Goal: Information Seeking & Learning: Check status

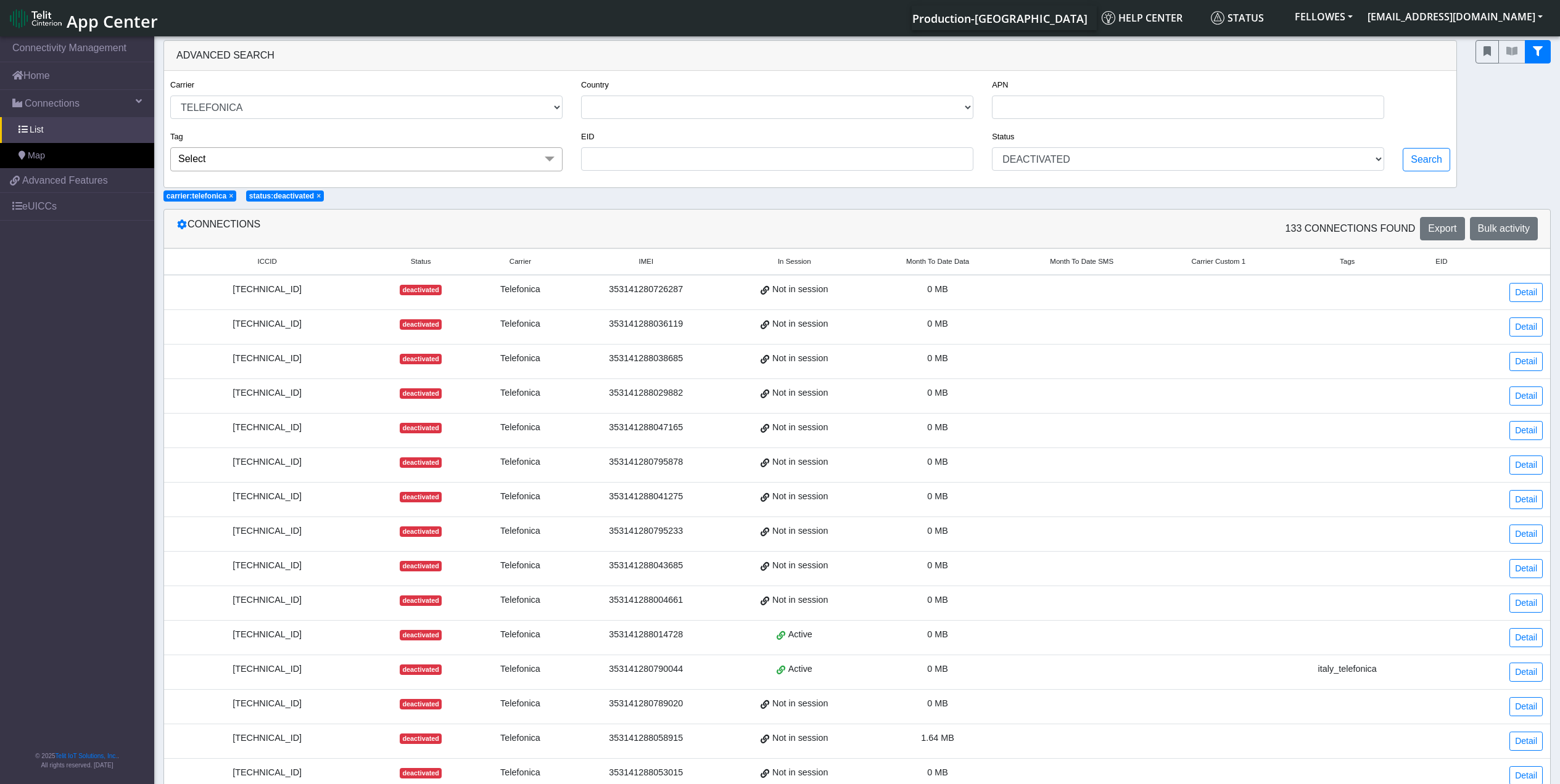
select select "telefonica"
select select "deactivated"
drag, startPoint x: 82, startPoint y: 75, endPoint x: 87, endPoint y: 82, distance: 8.6
click at [82, 75] on link "Home" at bounding box center [77, 76] width 154 height 27
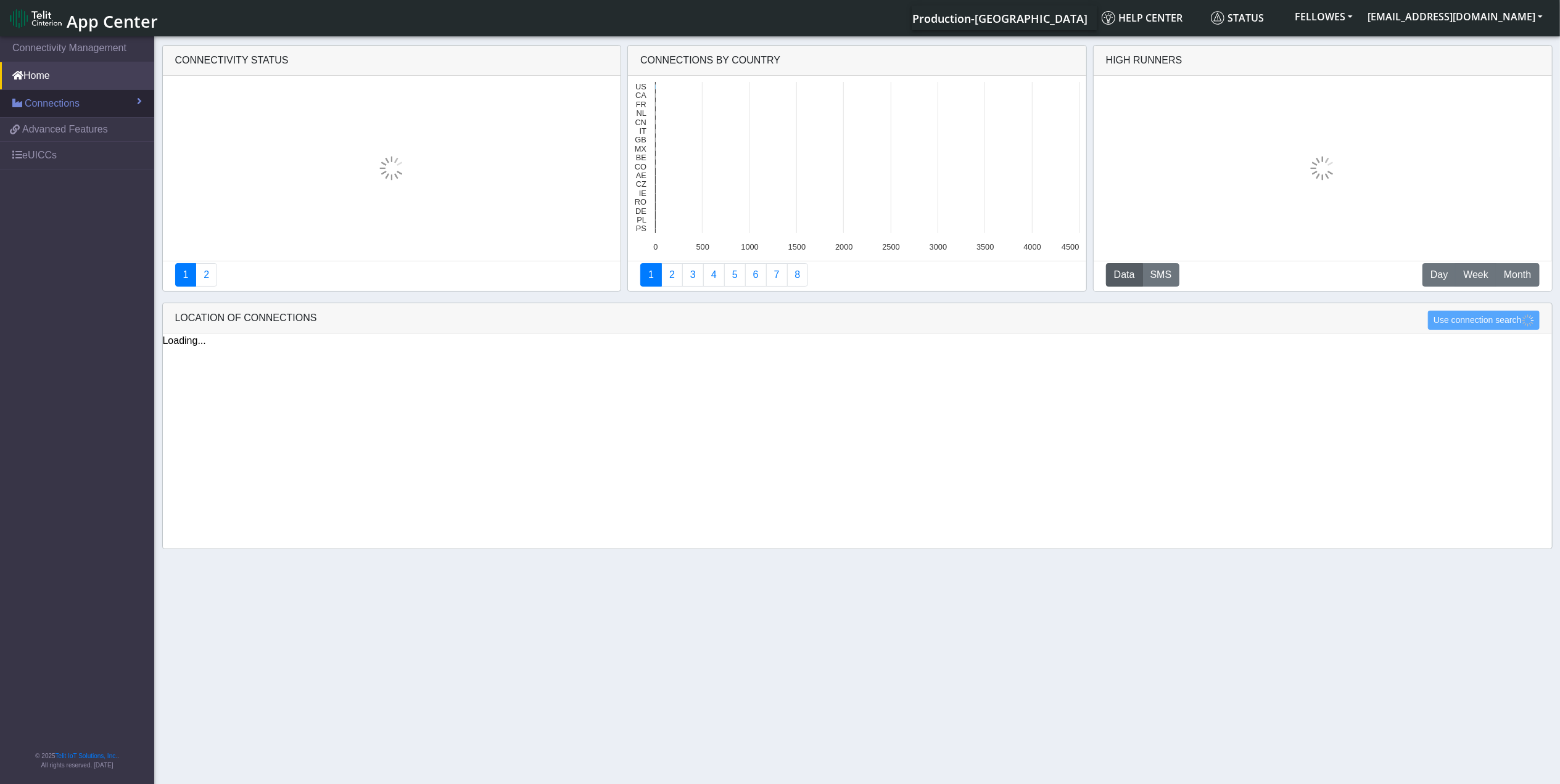
click at [98, 109] on section "Connectivity Management Home Connections List Map 47a3f5ec9b1e1b2d4b82c5cda3a17…" at bounding box center [780, 411] width 1560 height 755
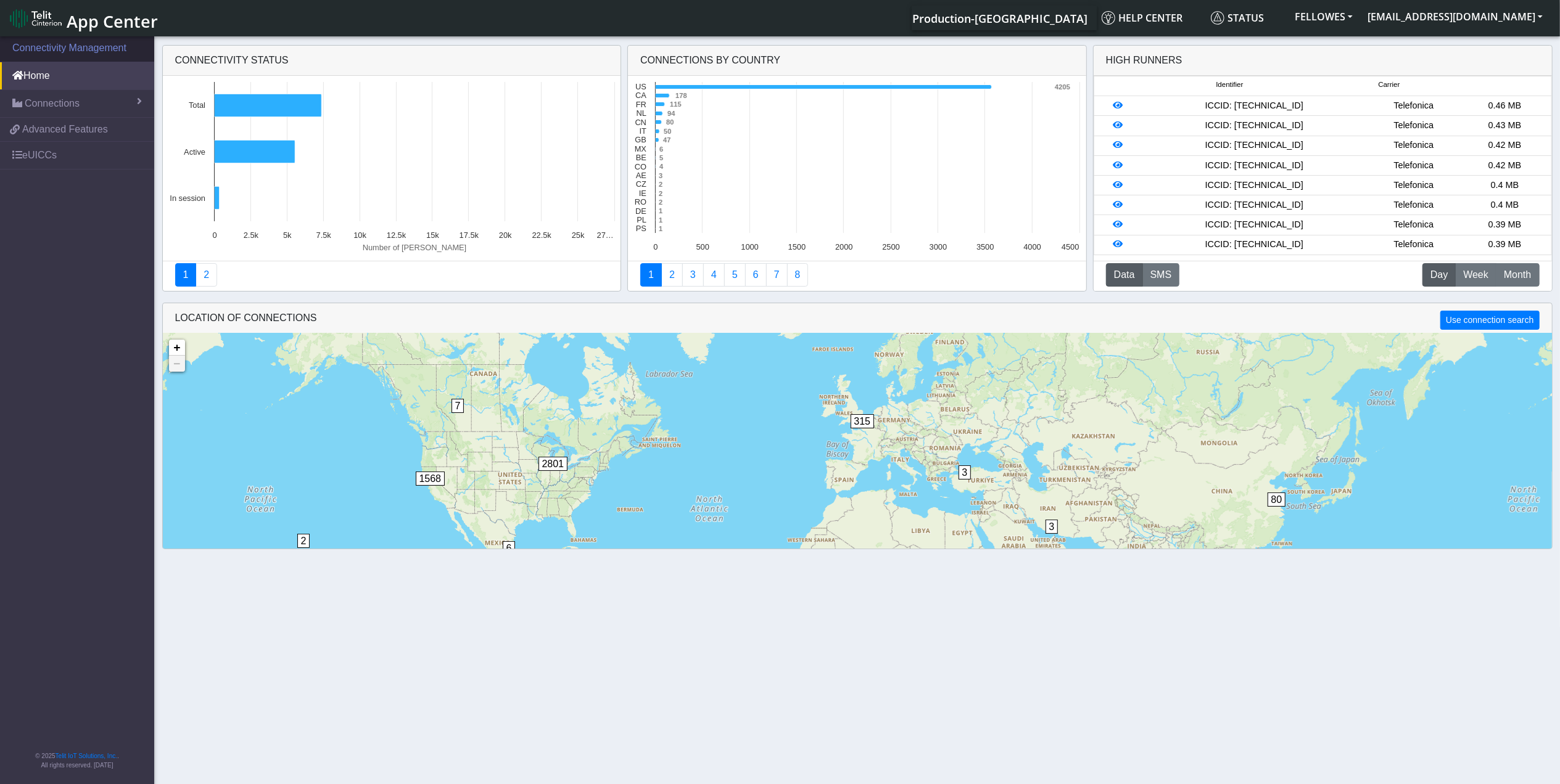
click at [95, 52] on link "Connectivity Management" at bounding box center [77, 48] width 154 height 27
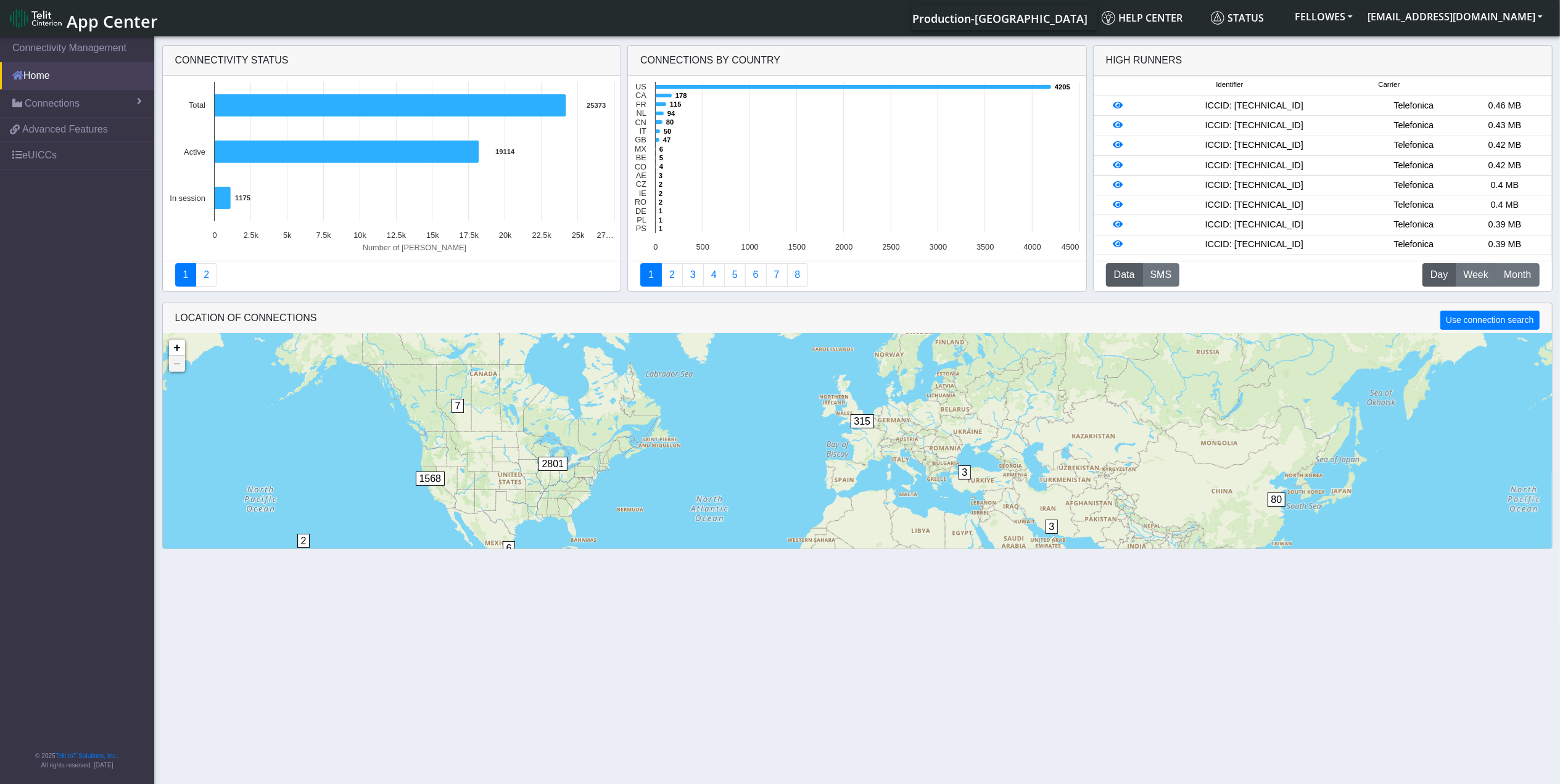
click at [107, 72] on link "Home" at bounding box center [77, 76] width 154 height 27
click at [114, 94] on link "Connections" at bounding box center [77, 104] width 154 height 27
click at [96, 127] on link "List" at bounding box center [77, 129] width 154 height 26
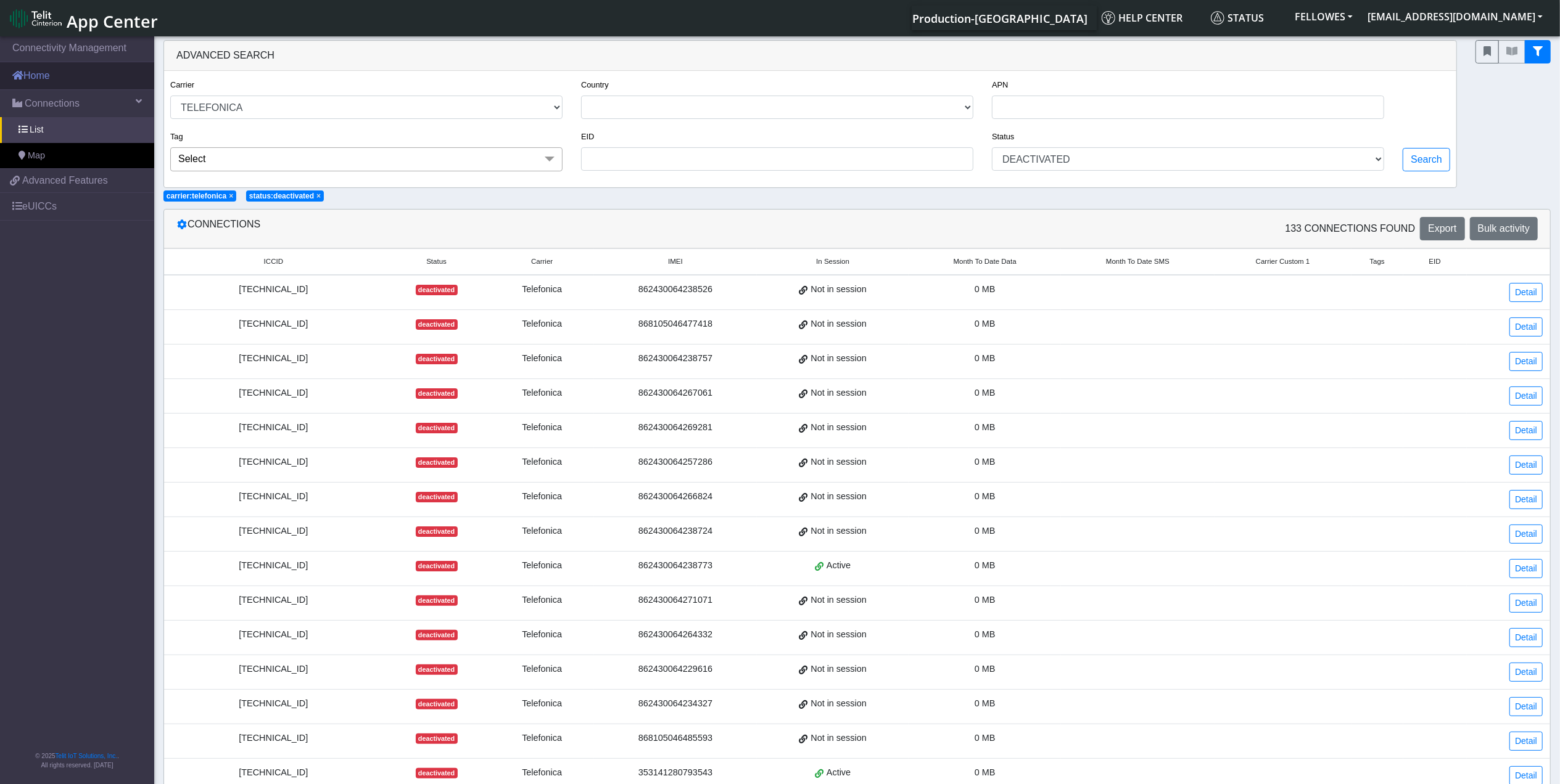
click at [116, 70] on link "Home" at bounding box center [77, 76] width 154 height 27
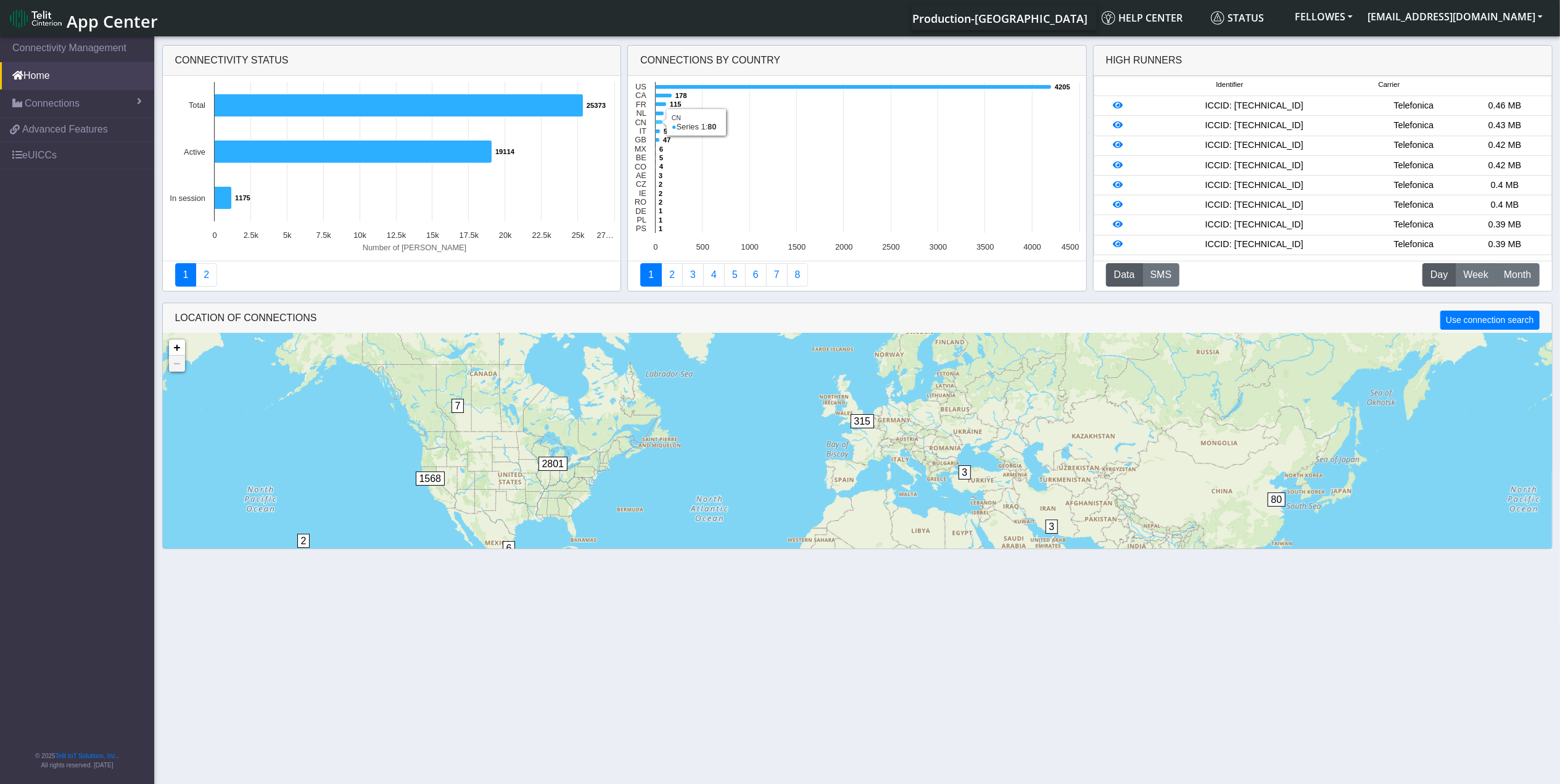
click at [659, 124] on icon at bounding box center [660, 123] width 8 height 4
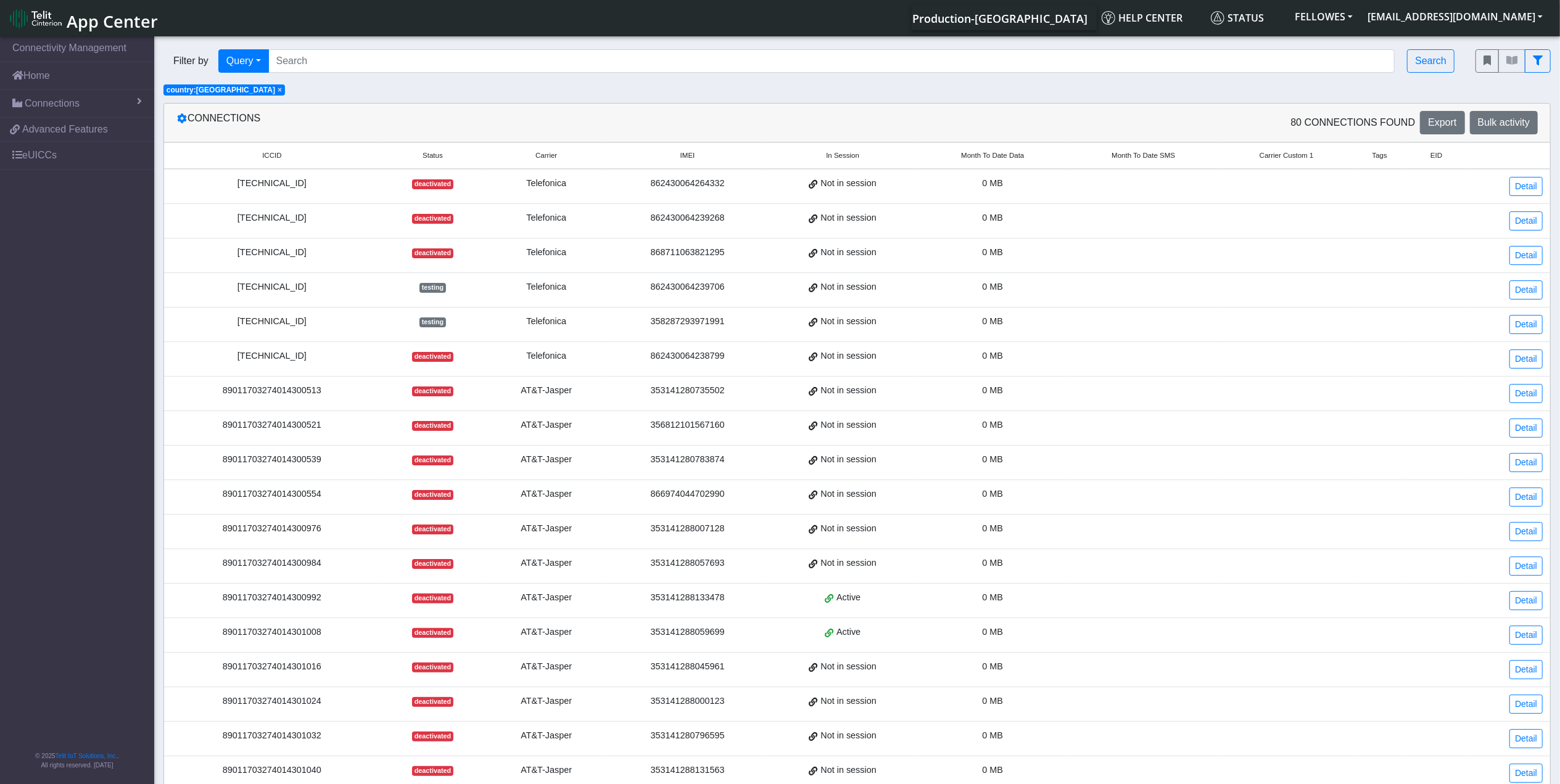
click at [988, 157] on span "Month To Date Data" at bounding box center [992, 156] width 63 height 11
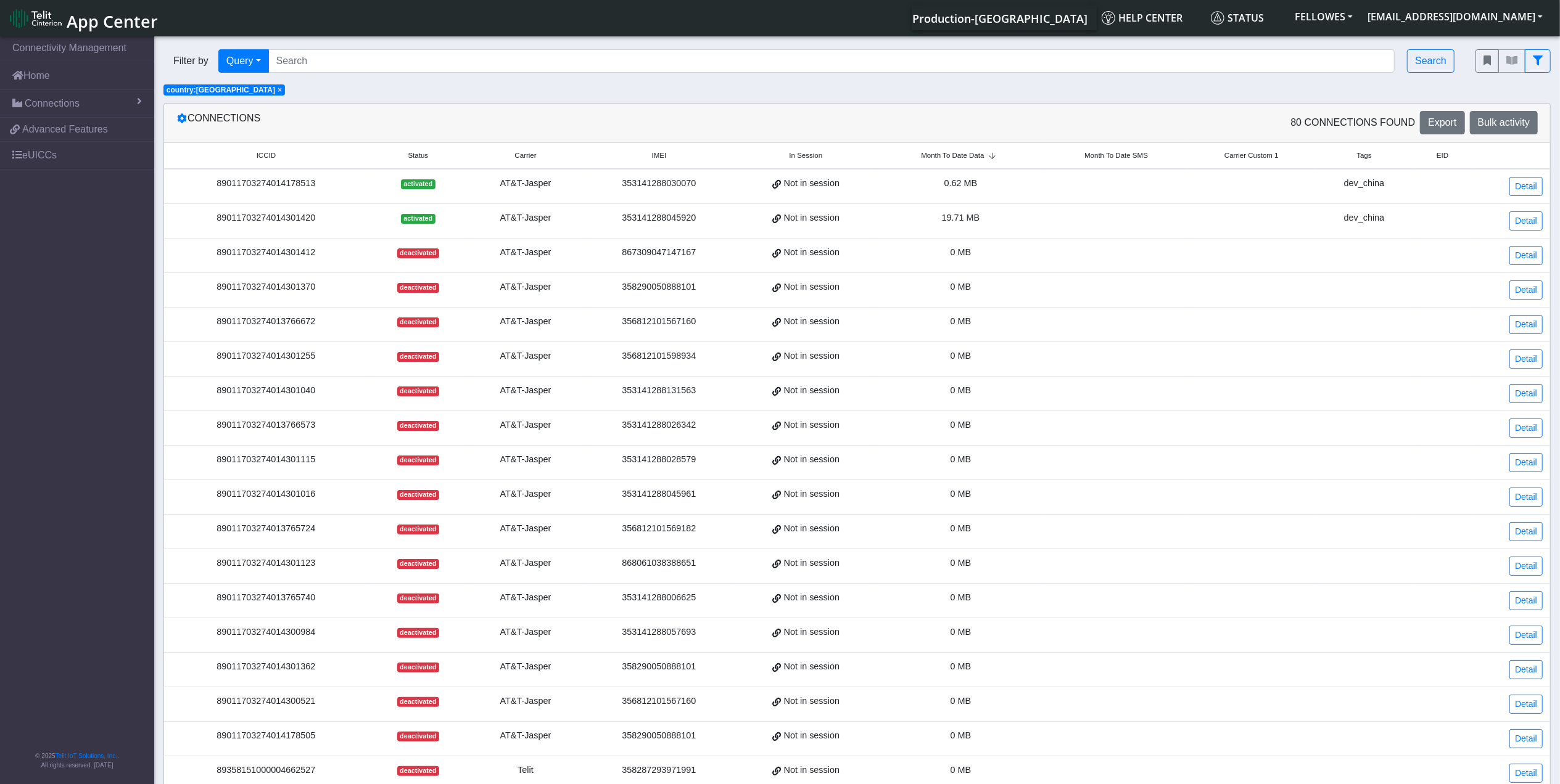
click at [984, 156] on span "Month To Date Data" at bounding box center [952, 156] width 63 height 11
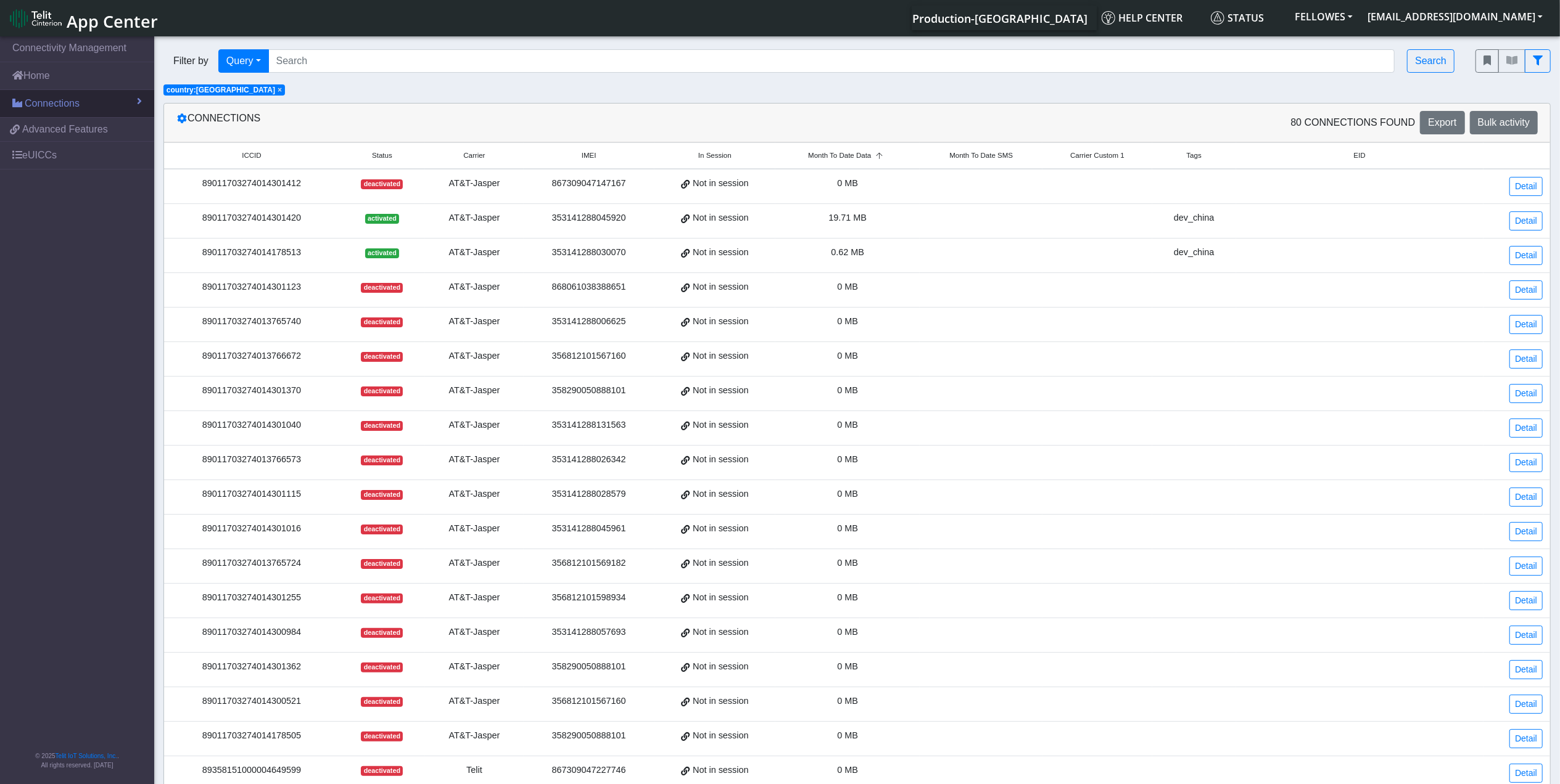
click at [80, 100] on link "Connections" at bounding box center [77, 104] width 154 height 27
click at [48, 83] on link "Home" at bounding box center [77, 76] width 154 height 27
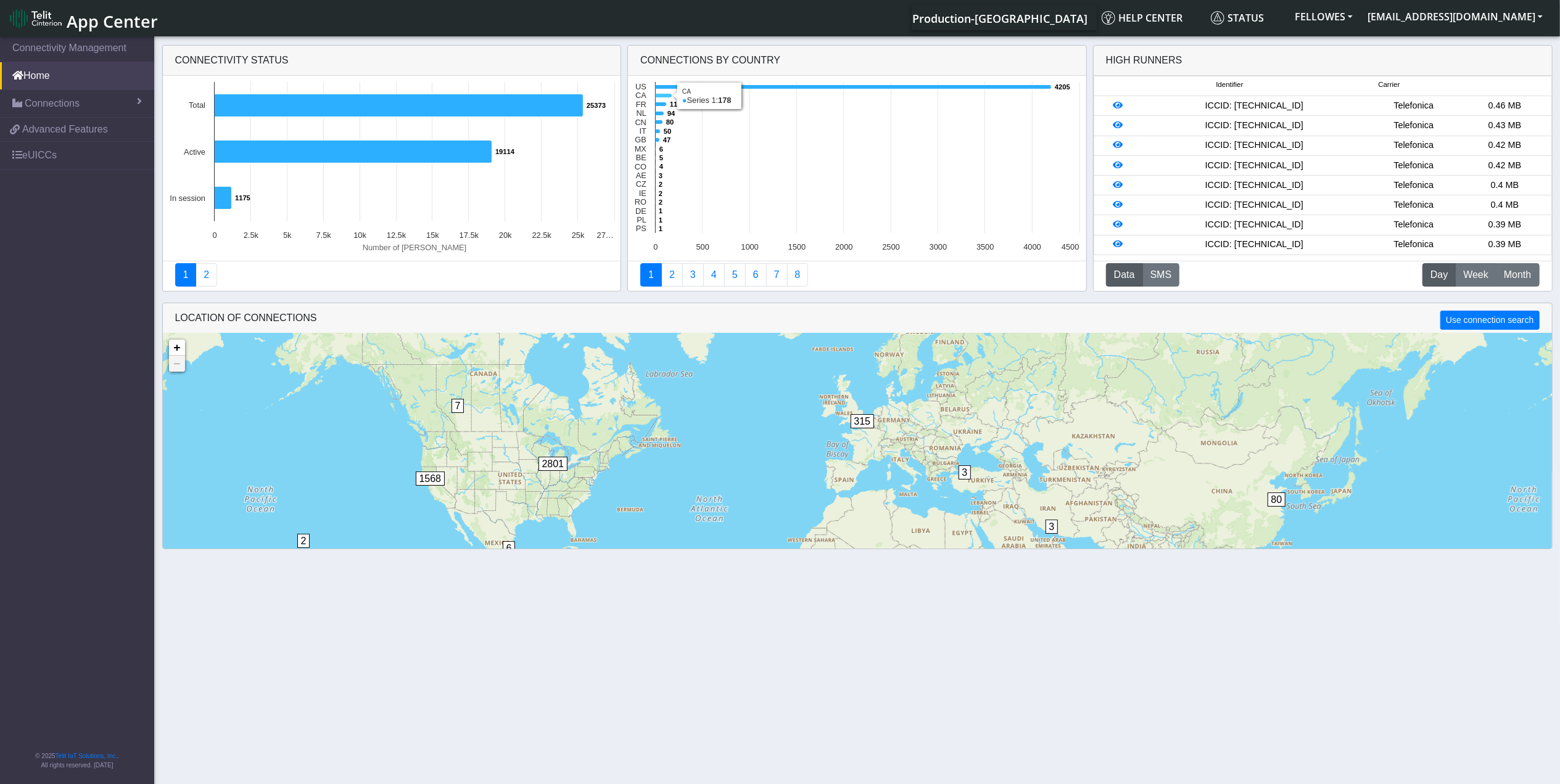
click at [665, 93] on icon at bounding box center [664, 95] width 17 height 4
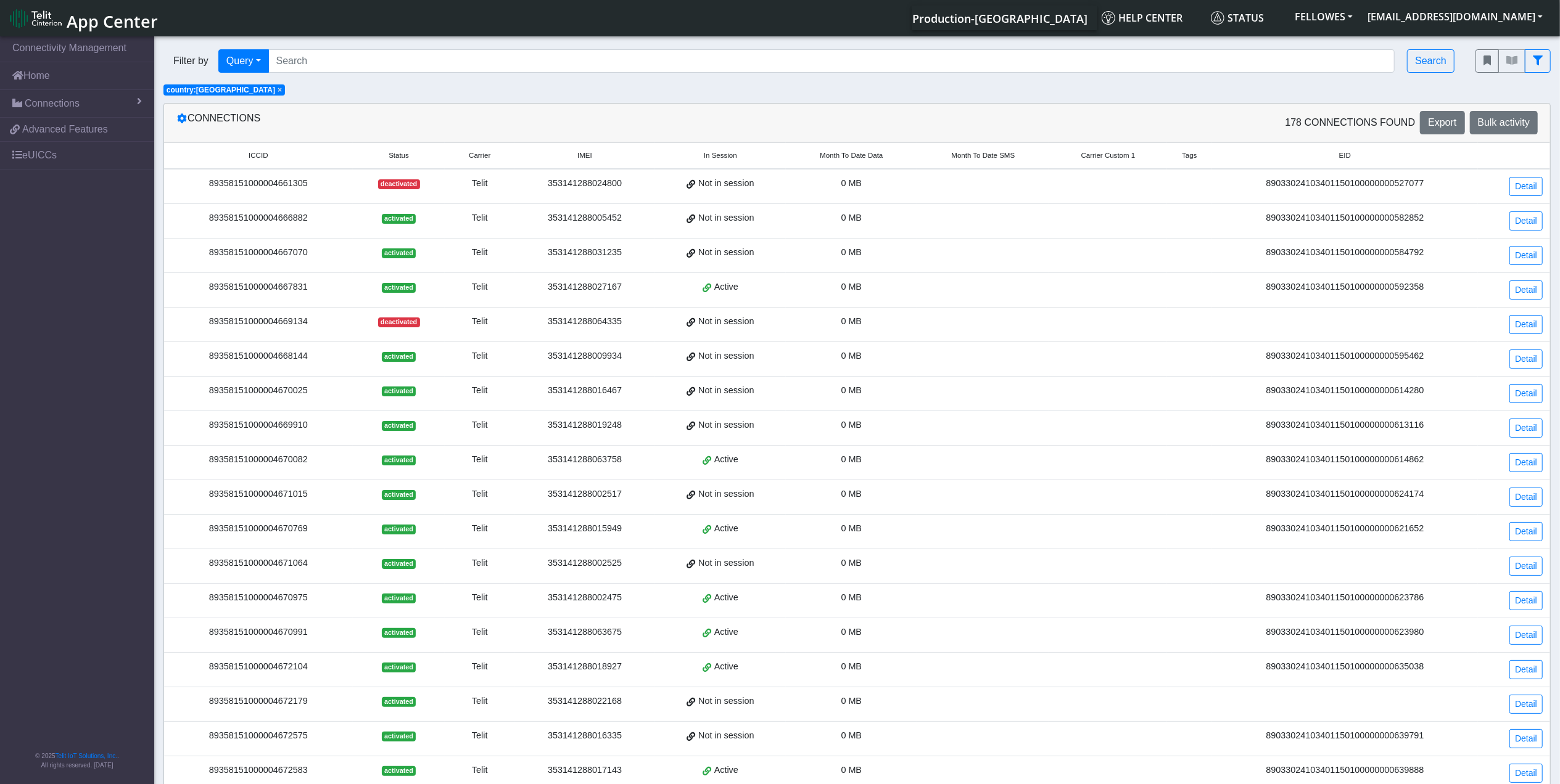
click at [848, 153] on span "Month To Date Data" at bounding box center [851, 156] width 63 height 11
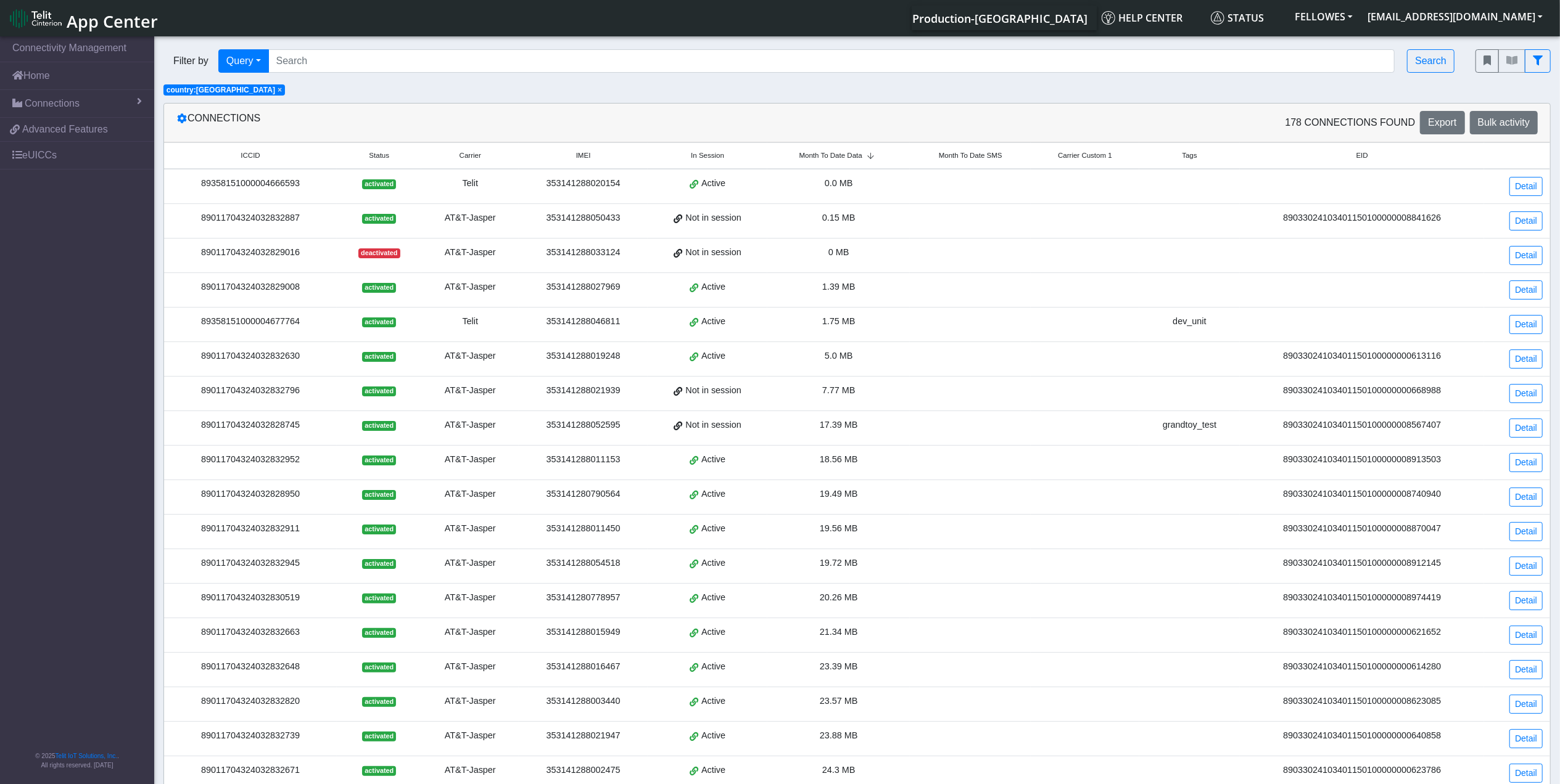
click at [848, 154] on span "Month To Date Data" at bounding box center [830, 156] width 63 height 11
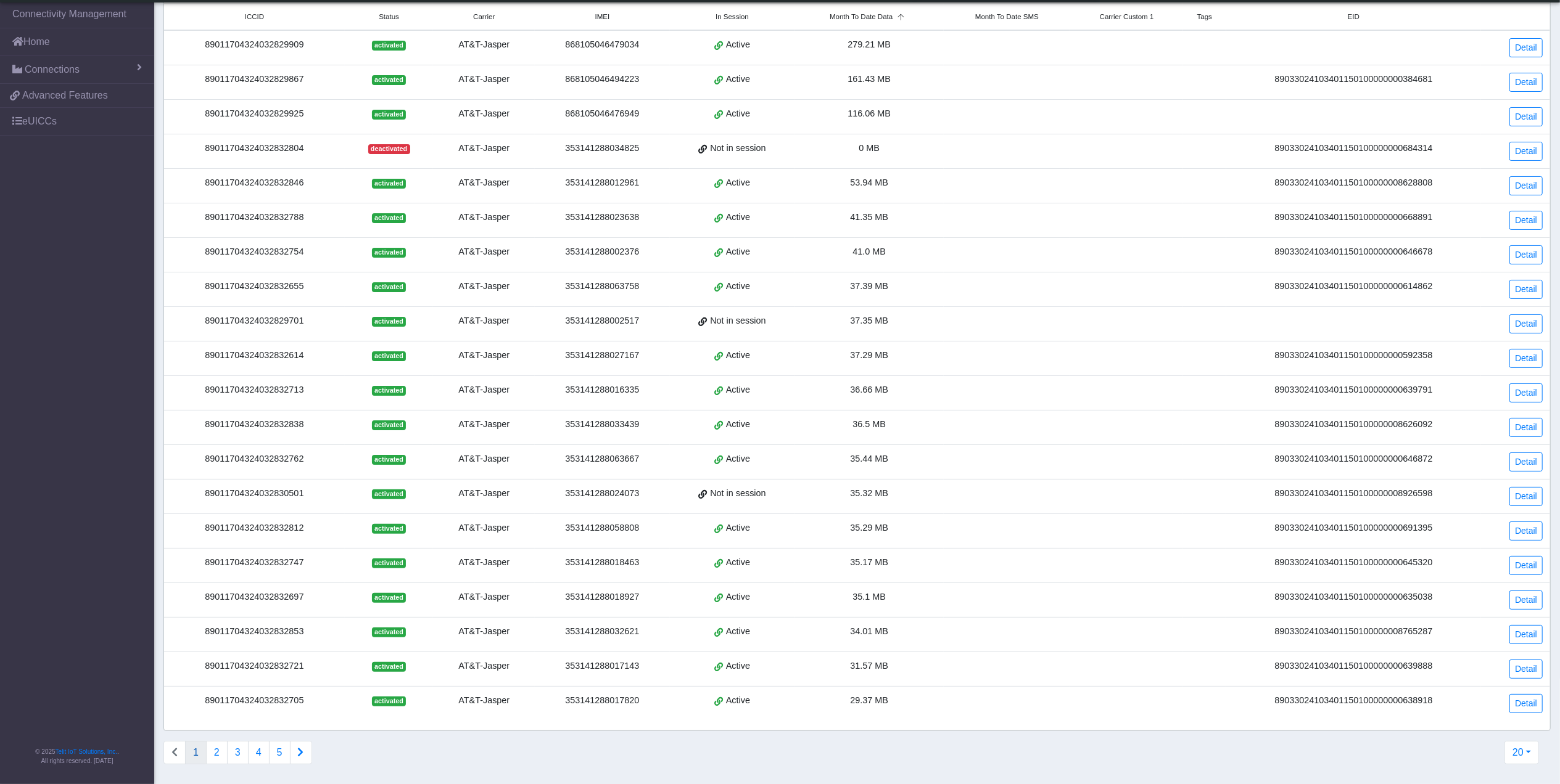
scroll to position [119, 0]
click at [218, 751] on button "2" at bounding box center [217, 753] width 21 height 23
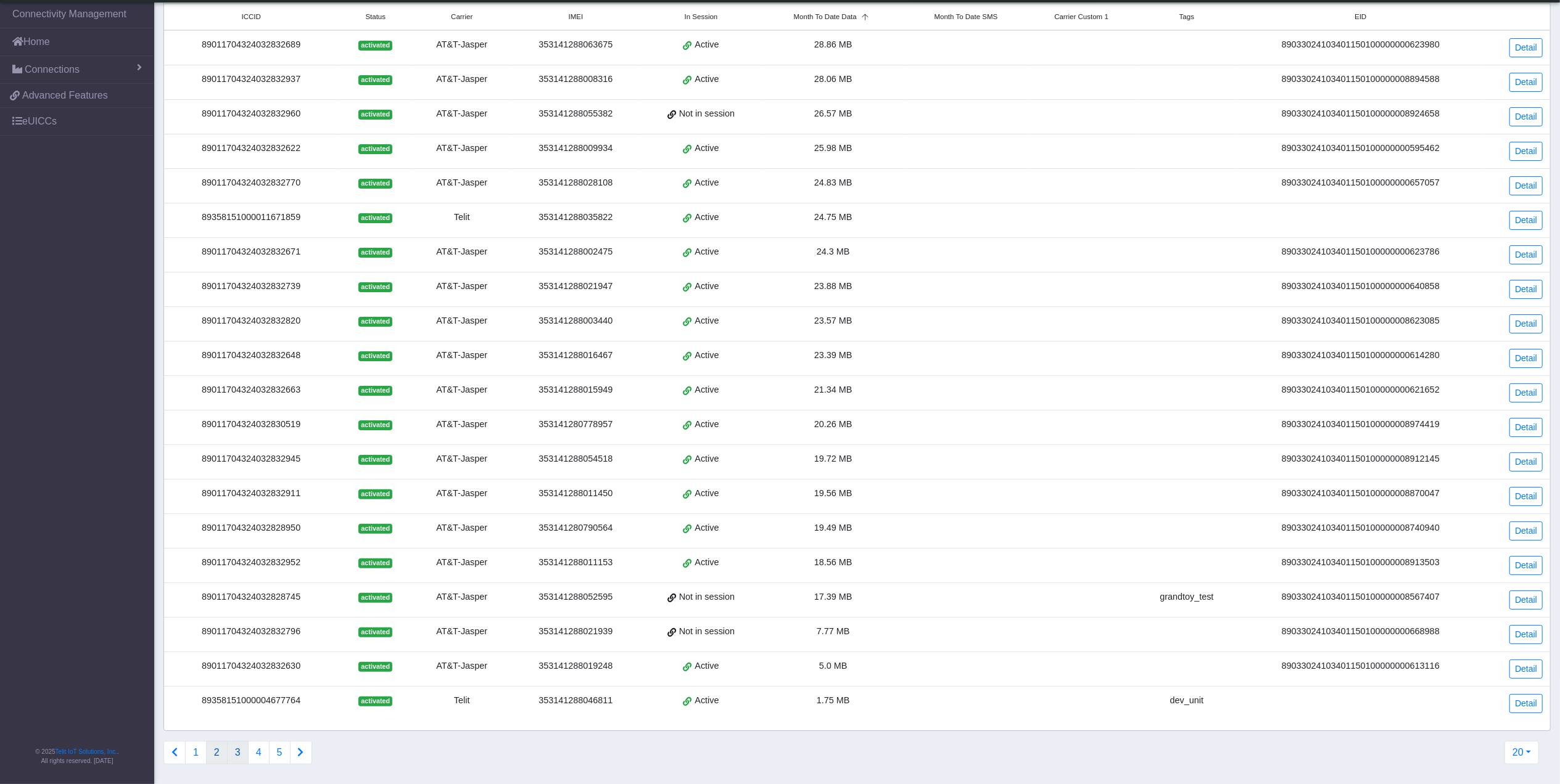
click at [240, 753] on button "3" at bounding box center [237, 753] width 21 height 23
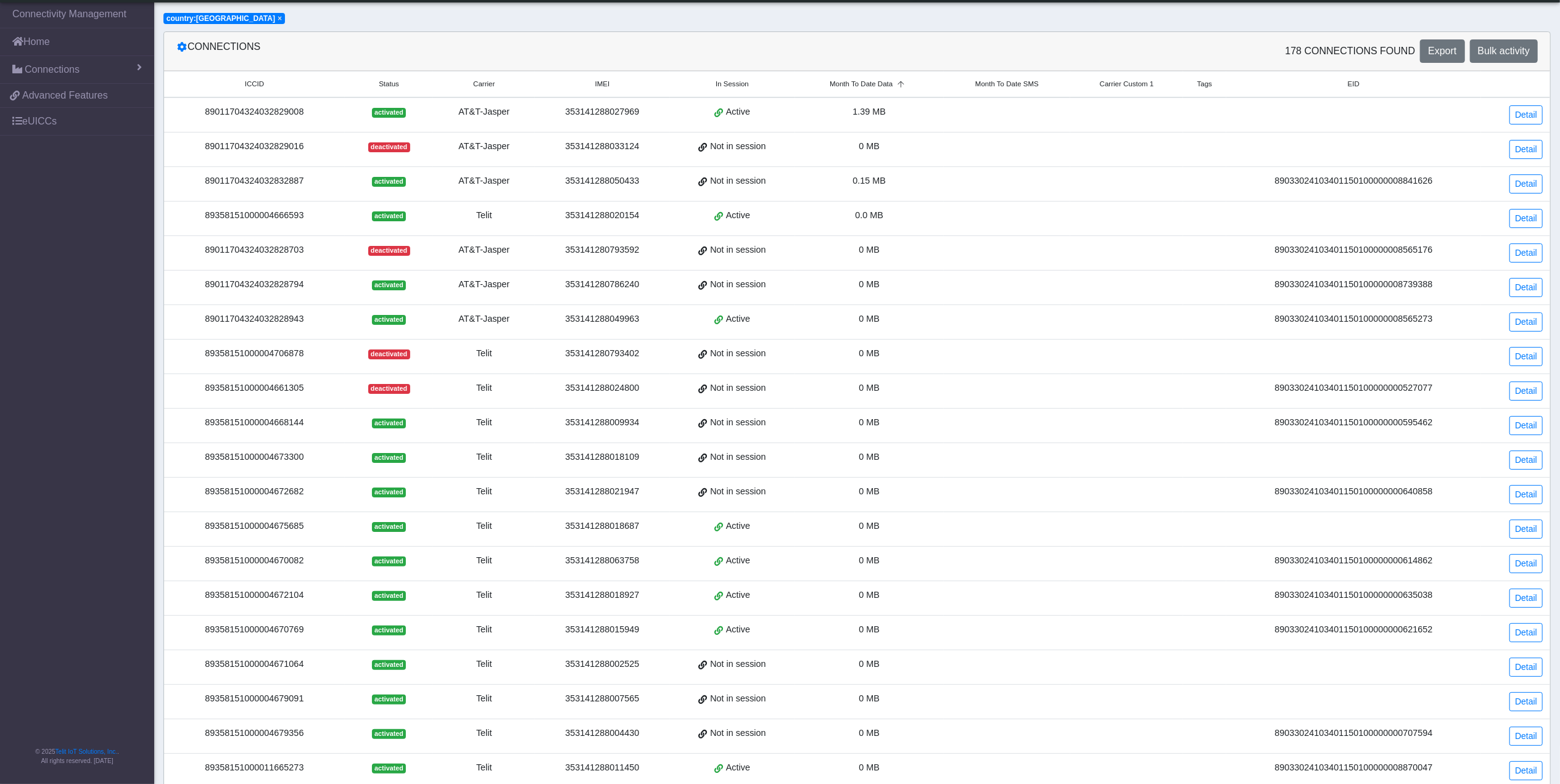
scroll to position [0, 0]
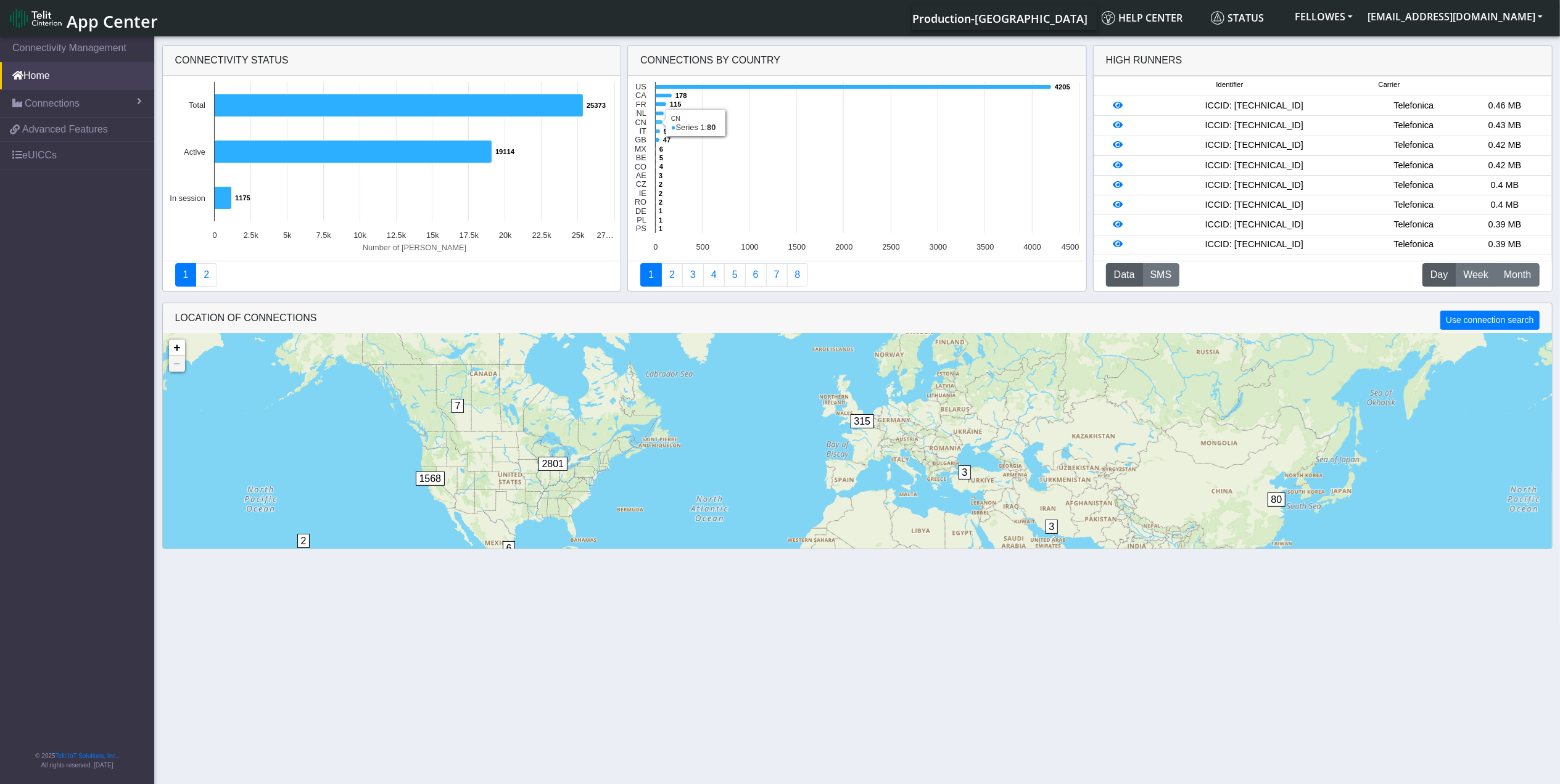
click at [658, 125] on icon at bounding box center [660, 123] width 8 height 4
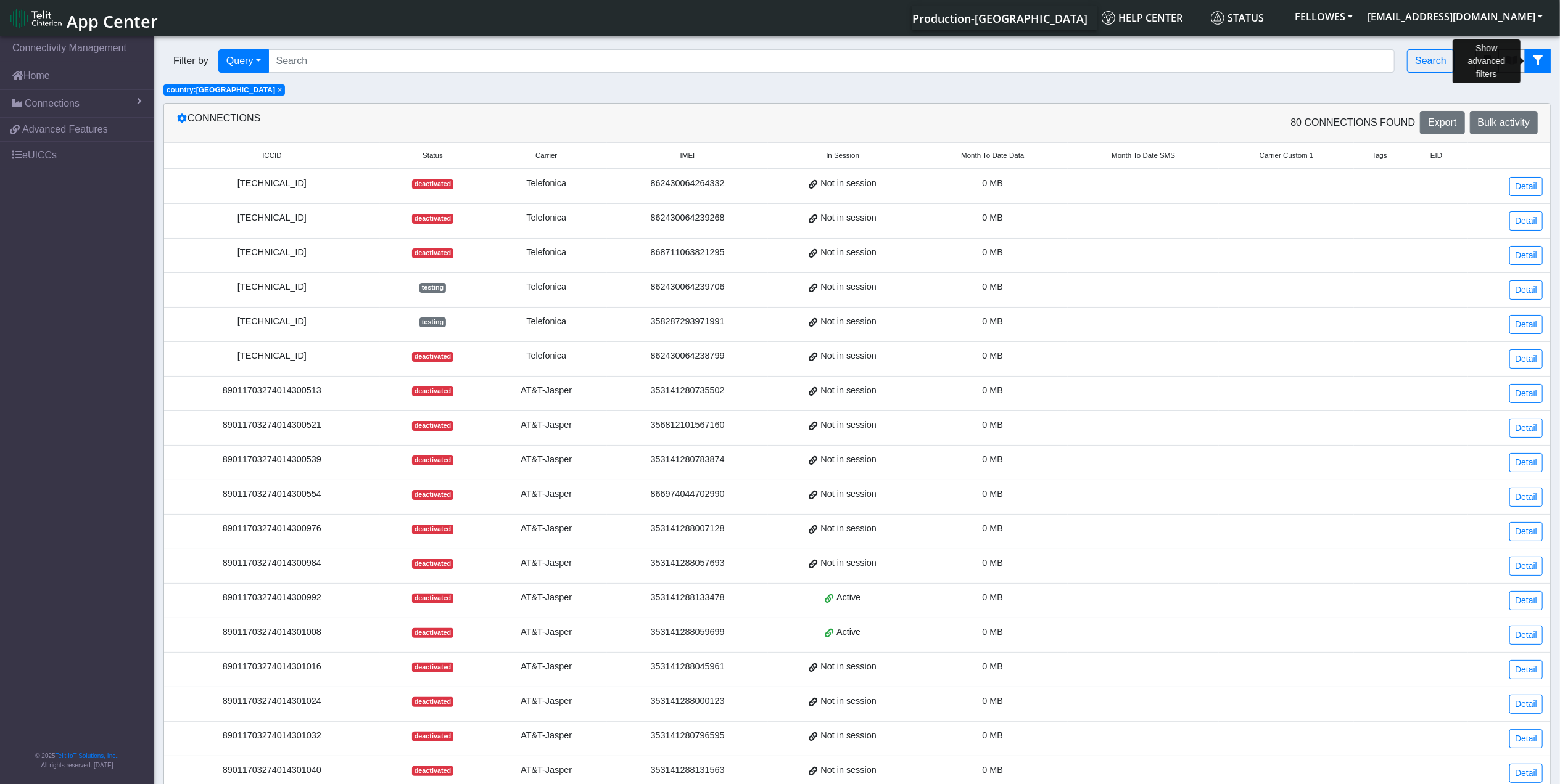
click at [1538, 59] on icon "fitlers menu" at bounding box center [1538, 60] width 10 height 10
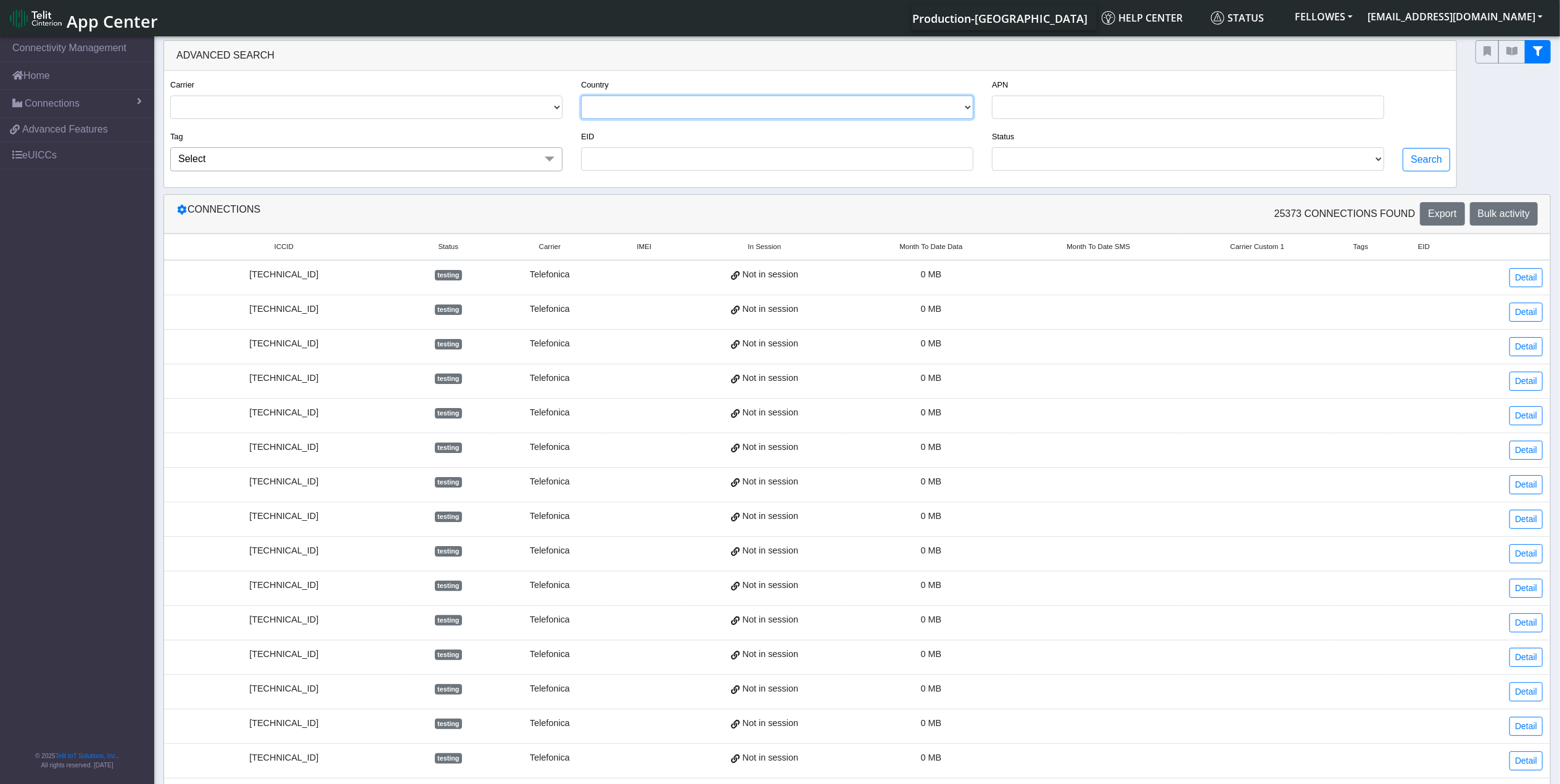
drag, startPoint x: 632, startPoint y: 112, endPoint x: 621, endPoint y: 114, distance: 11.2
click at [631, 112] on select "[GEOGRAPHIC_DATA] [GEOGRAPHIC_DATA] [GEOGRAPHIC_DATA] [GEOGRAPHIC_DATA] [GEOGRA…" at bounding box center [777, 107] width 392 height 23
select select "ca"
click at [581, 96] on select "[GEOGRAPHIC_DATA] [GEOGRAPHIC_DATA] [GEOGRAPHIC_DATA] [GEOGRAPHIC_DATA] [GEOGRA…" at bounding box center [777, 107] width 392 height 23
click at [383, 114] on select "TELIT AT&T-JASPER TELEFONICA" at bounding box center [366, 107] width 392 height 23
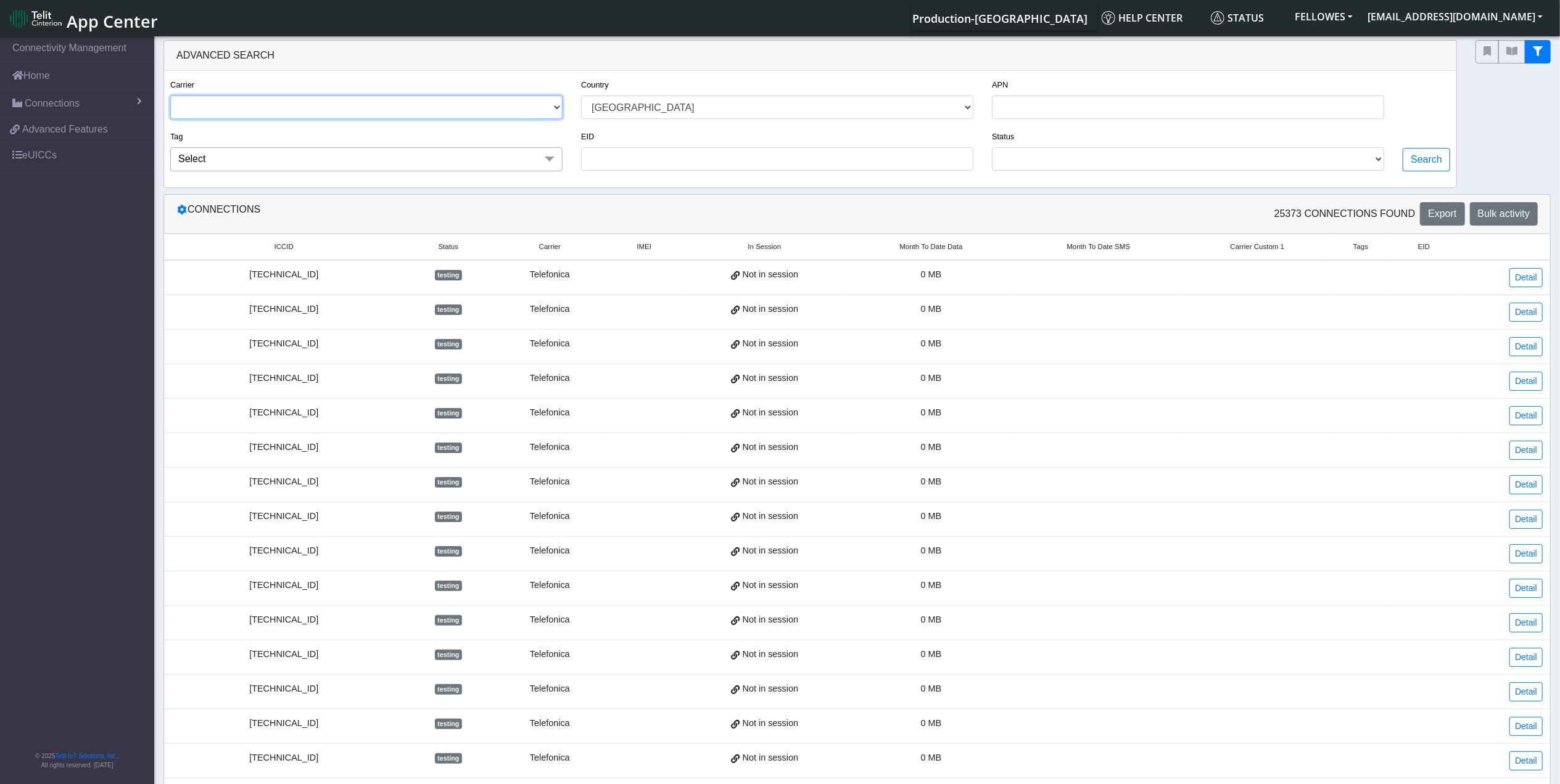
select select "telit"
click at [170, 96] on select "TELIT AT&T-JASPER TELEFONICA" at bounding box center [366, 107] width 392 height 23
click at [1295, 161] on select "ACTIVATED DEACTIVATED TESTING READY" at bounding box center [1187, 159] width 392 height 23
select select "activated"
click at [992, 149] on select "ACTIVATED DEACTIVATED TESTING READY" at bounding box center [1187, 159] width 392 height 23
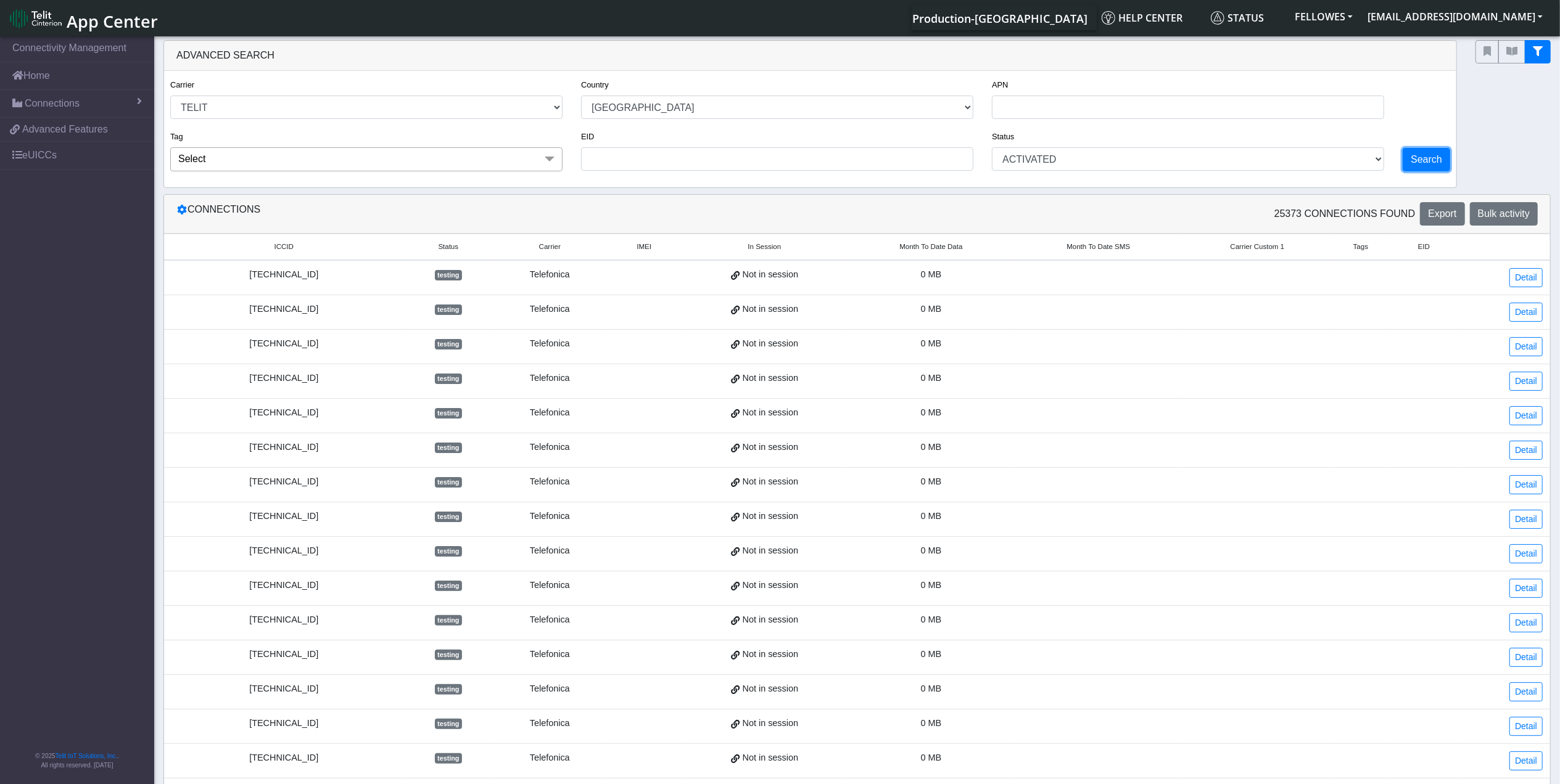
click at [1442, 167] on button "Search" at bounding box center [1426, 160] width 48 height 23
select select "ca"
select select "telit"
select select "activated"
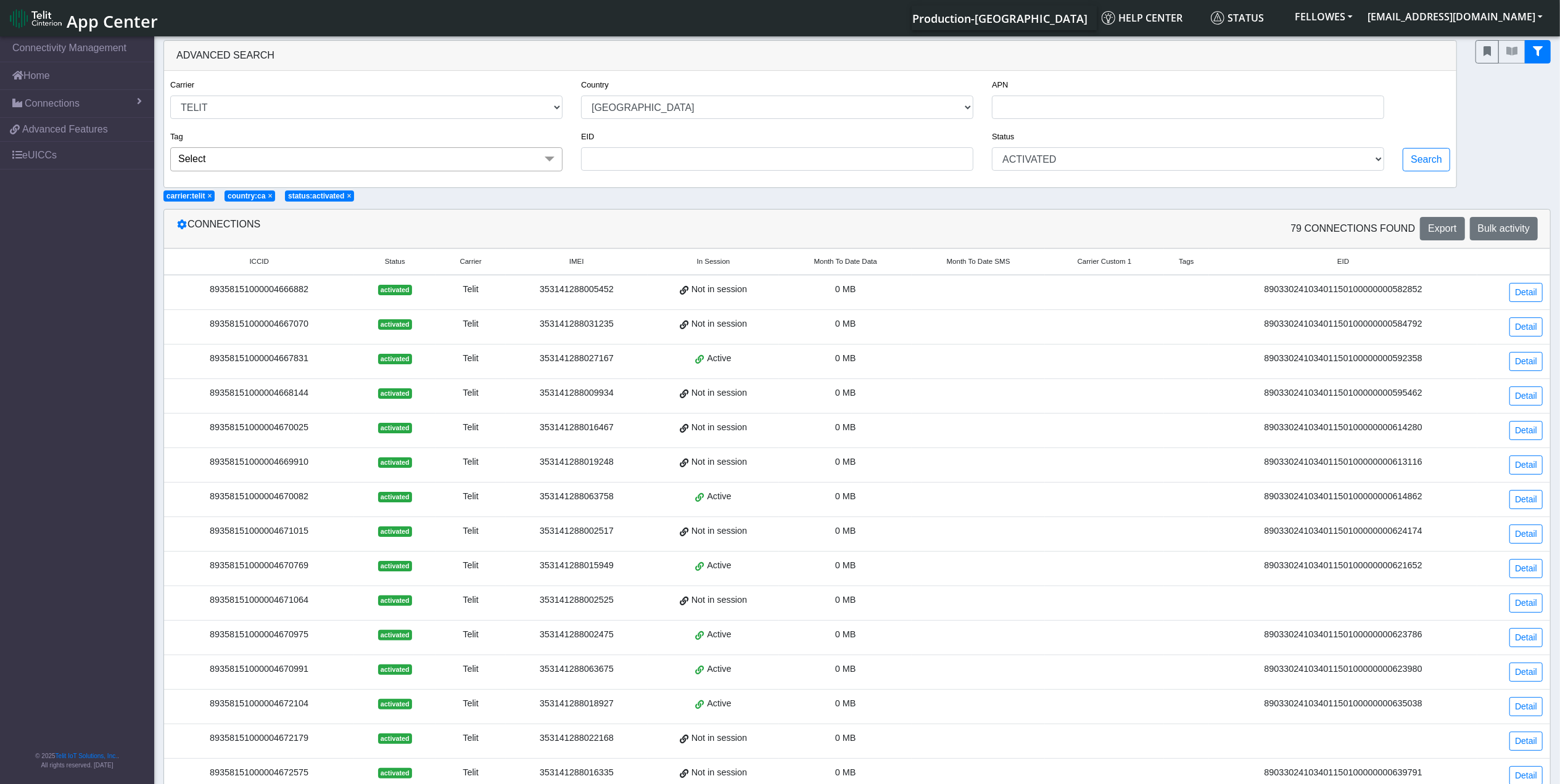
click at [849, 267] on span "Month To Date Data" at bounding box center [846, 262] width 63 height 11
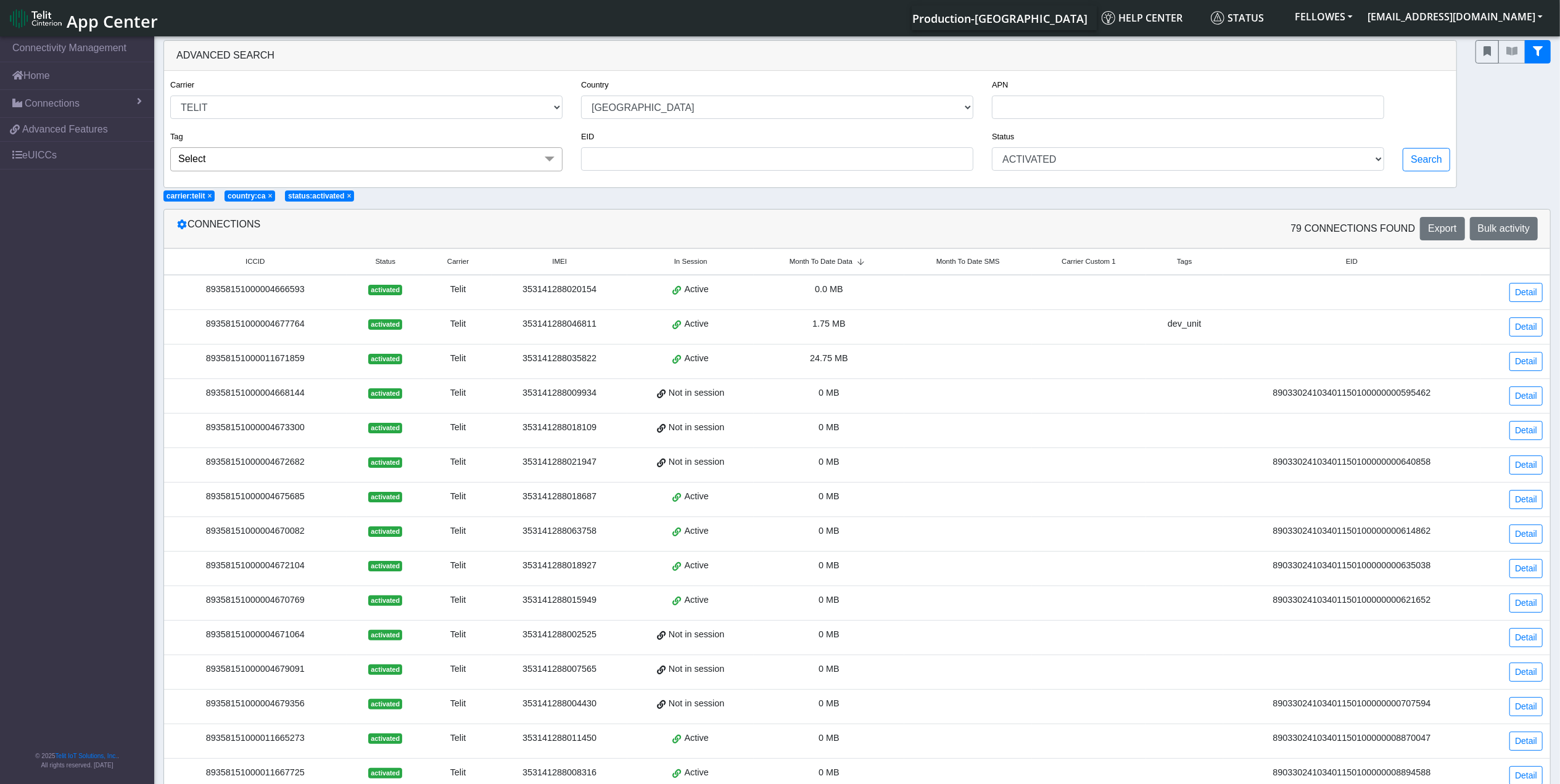
click at [849, 266] on span "Month To Date Data" at bounding box center [820, 262] width 63 height 11
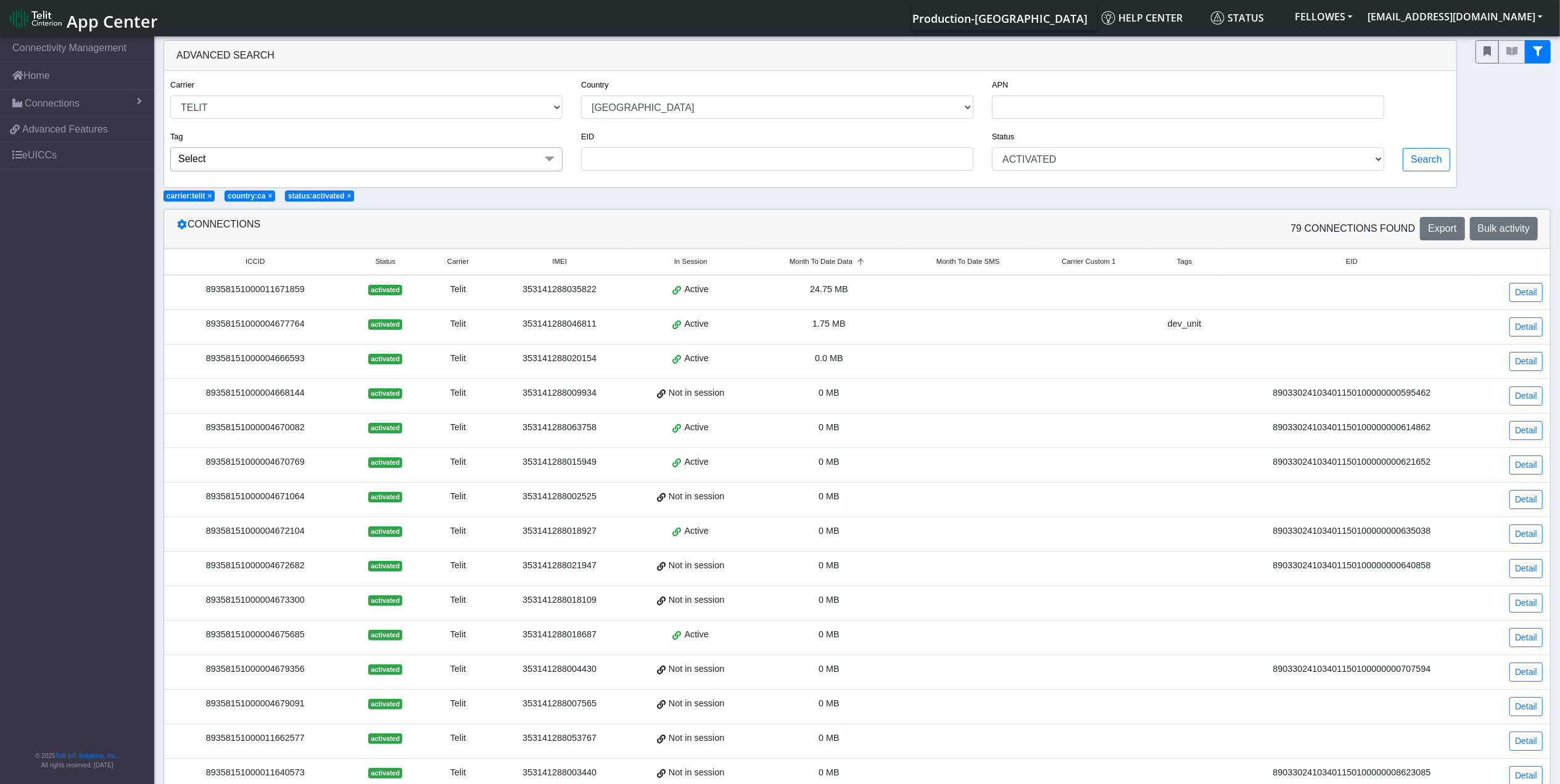
click at [270, 331] on div "89358151000004677764" at bounding box center [255, 324] width 167 height 14
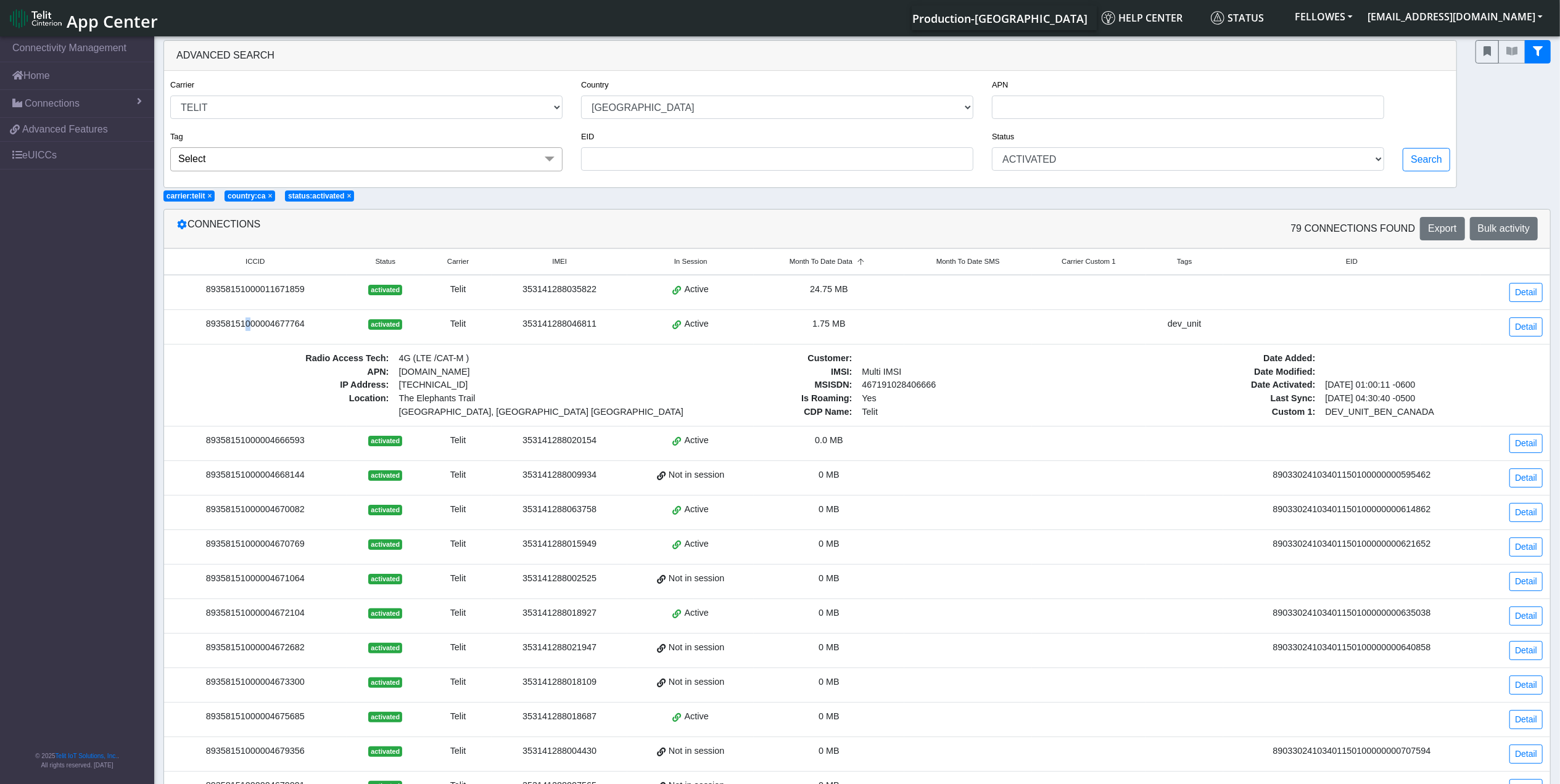
click at [245, 336] on td "89358151000004677764" at bounding box center [256, 327] width 183 height 34
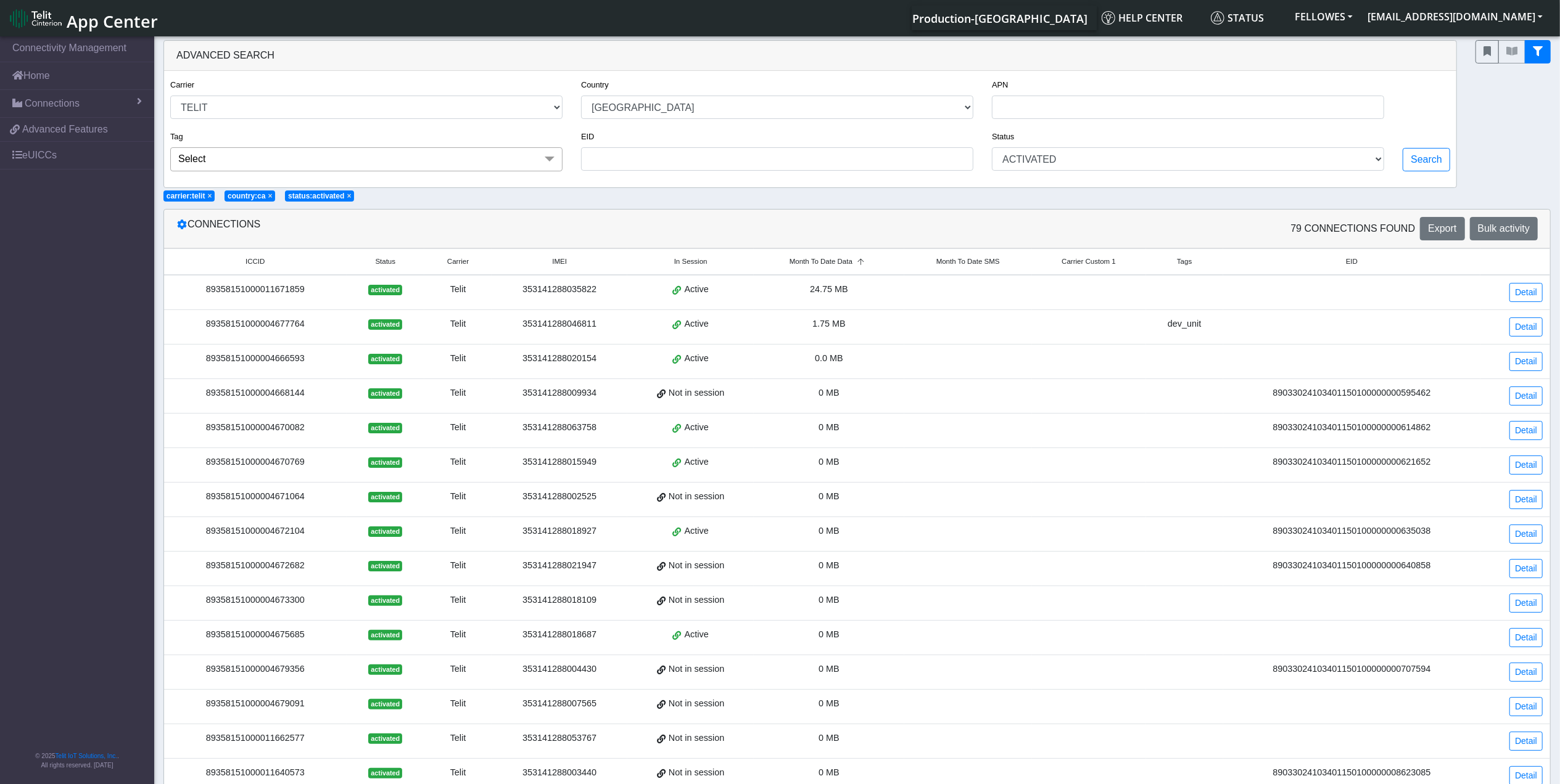
click at [294, 294] on div "89358151000011671859" at bounding box center [255, 290] width 167 height 14
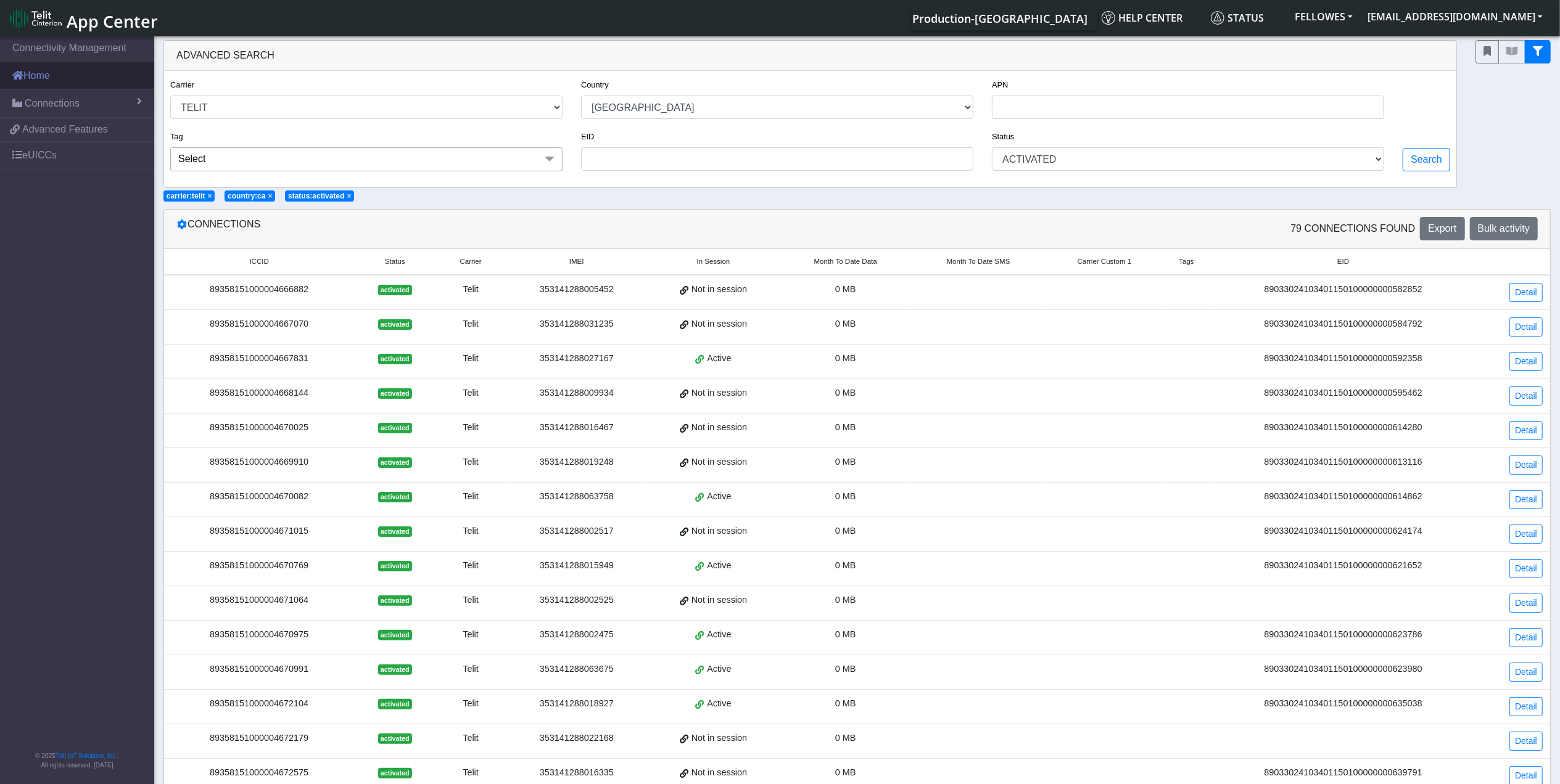
click at [67, 73] on link "Home" at bounding box center [77, 76] width 154 height 27
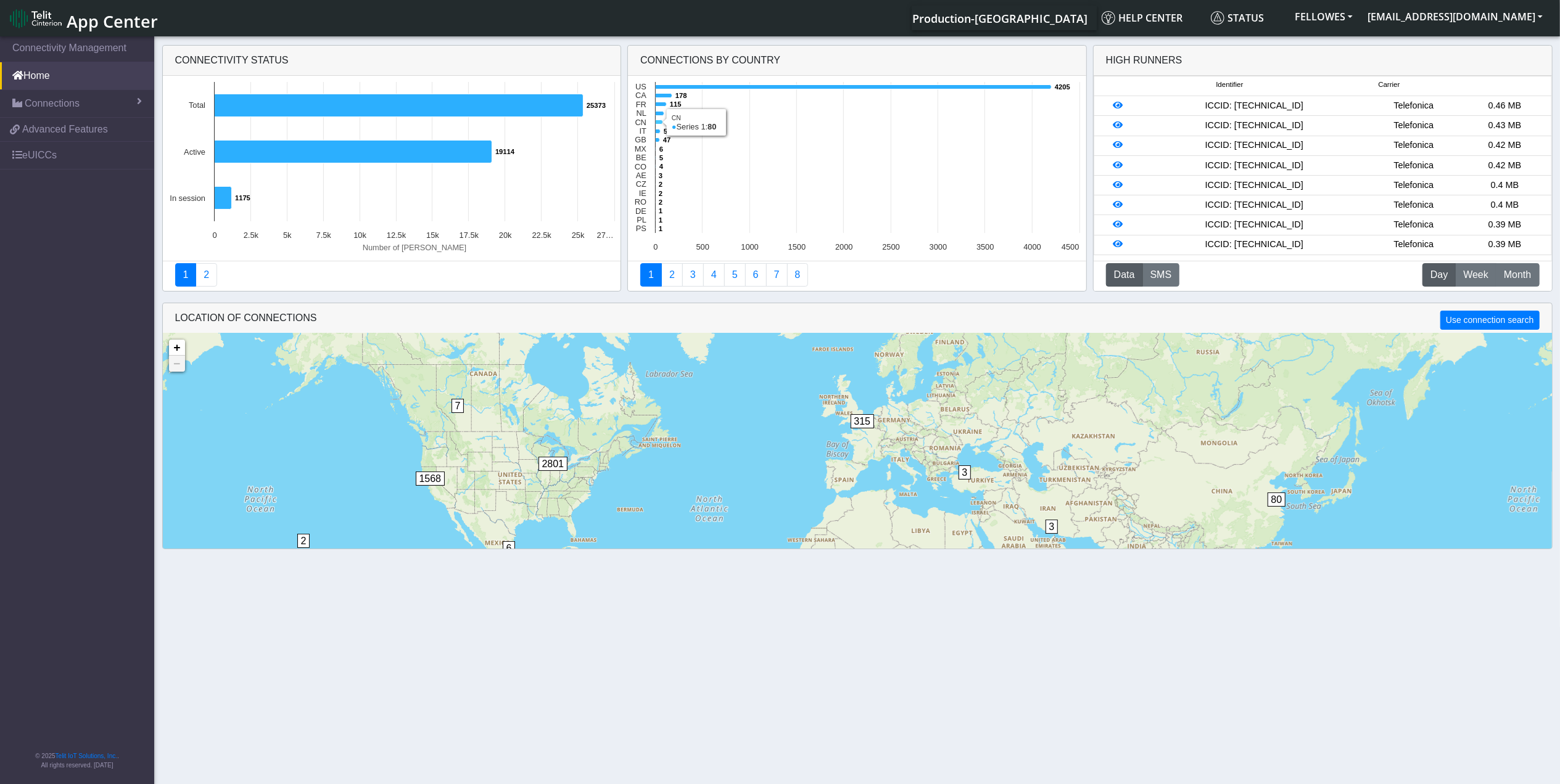
click at [657, 122] on icon at bounding box center [660, 123] width 8 height 4
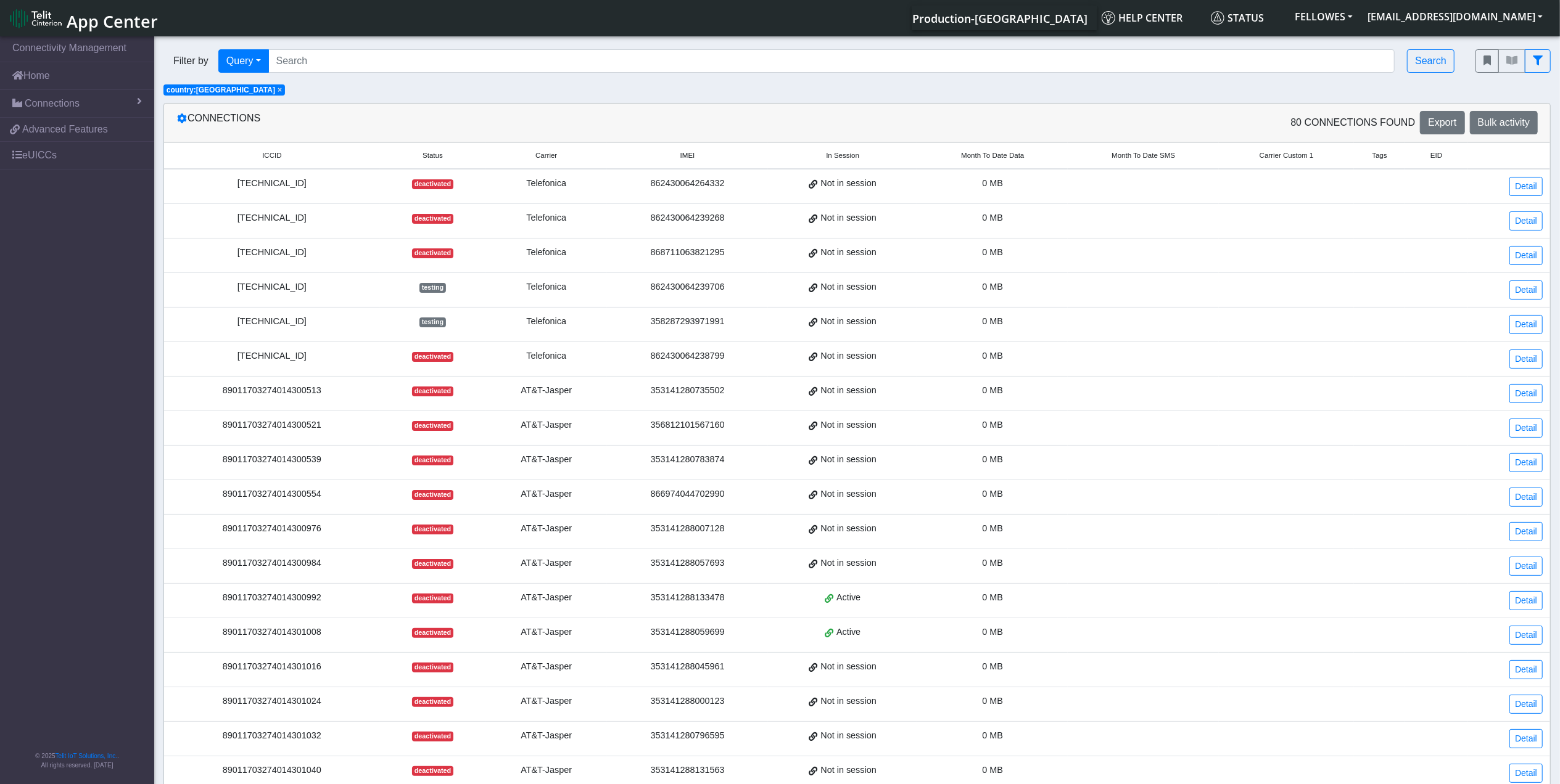
click at [995, 151] on span "Month To Date Data" at bounding box center [992, 156] width 63 height 11
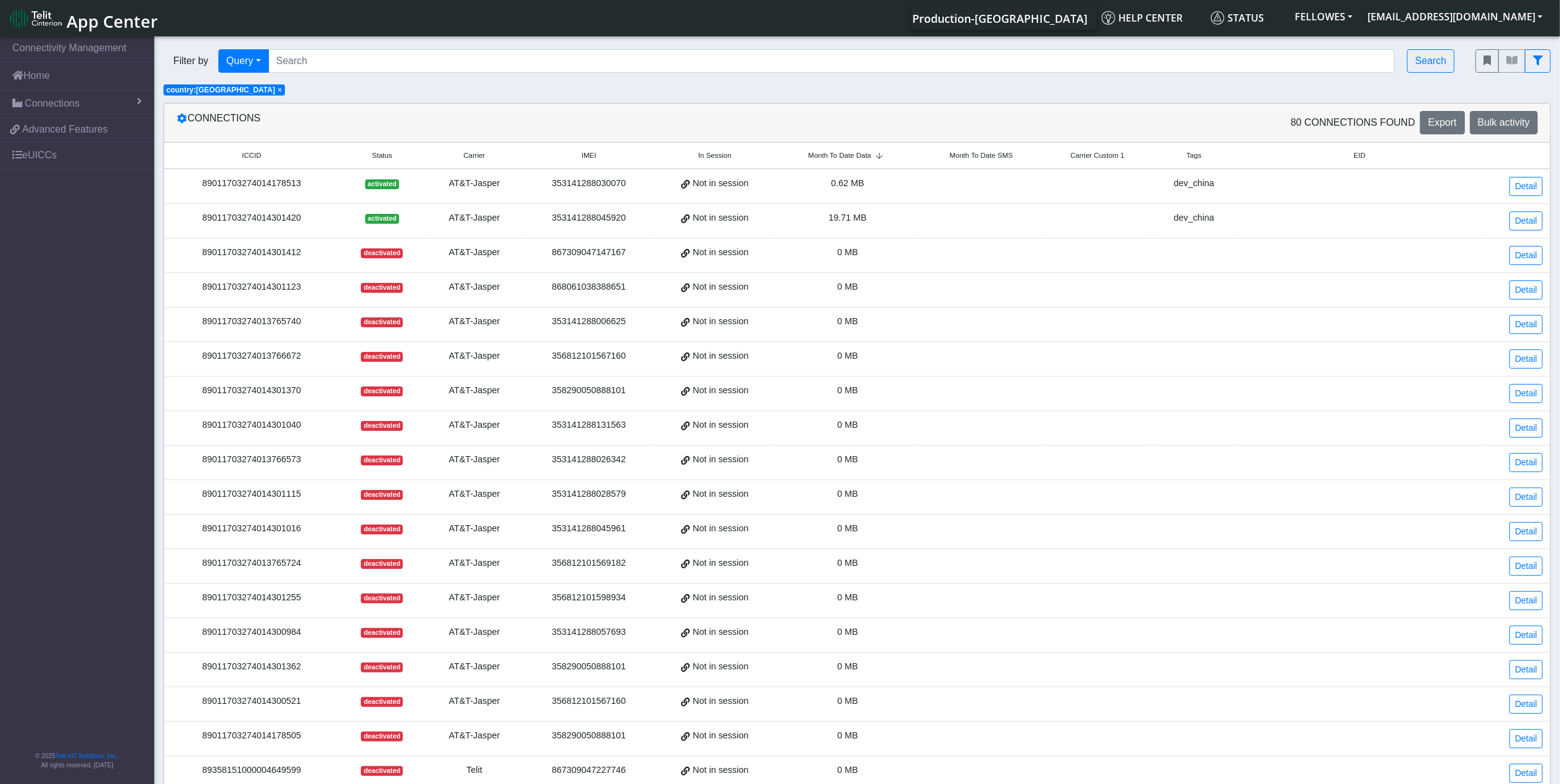
click at [996, 152] on span "Month To Date SMS" at bounding box center [980, 156] width 63 height 11
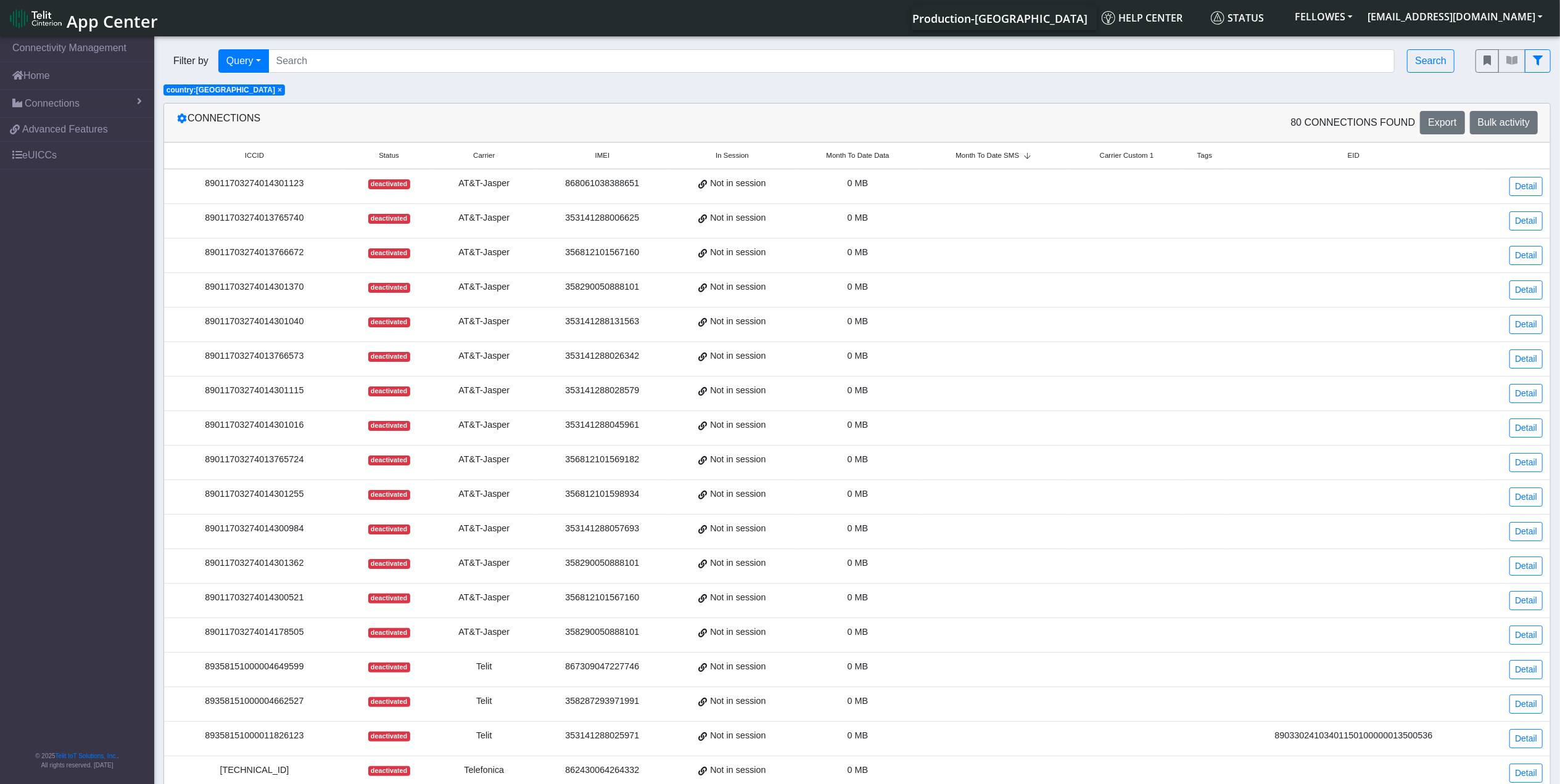
click at [882, 159] on span "Month To Date Data" at bounding box center [857, 156] width 63 height 11
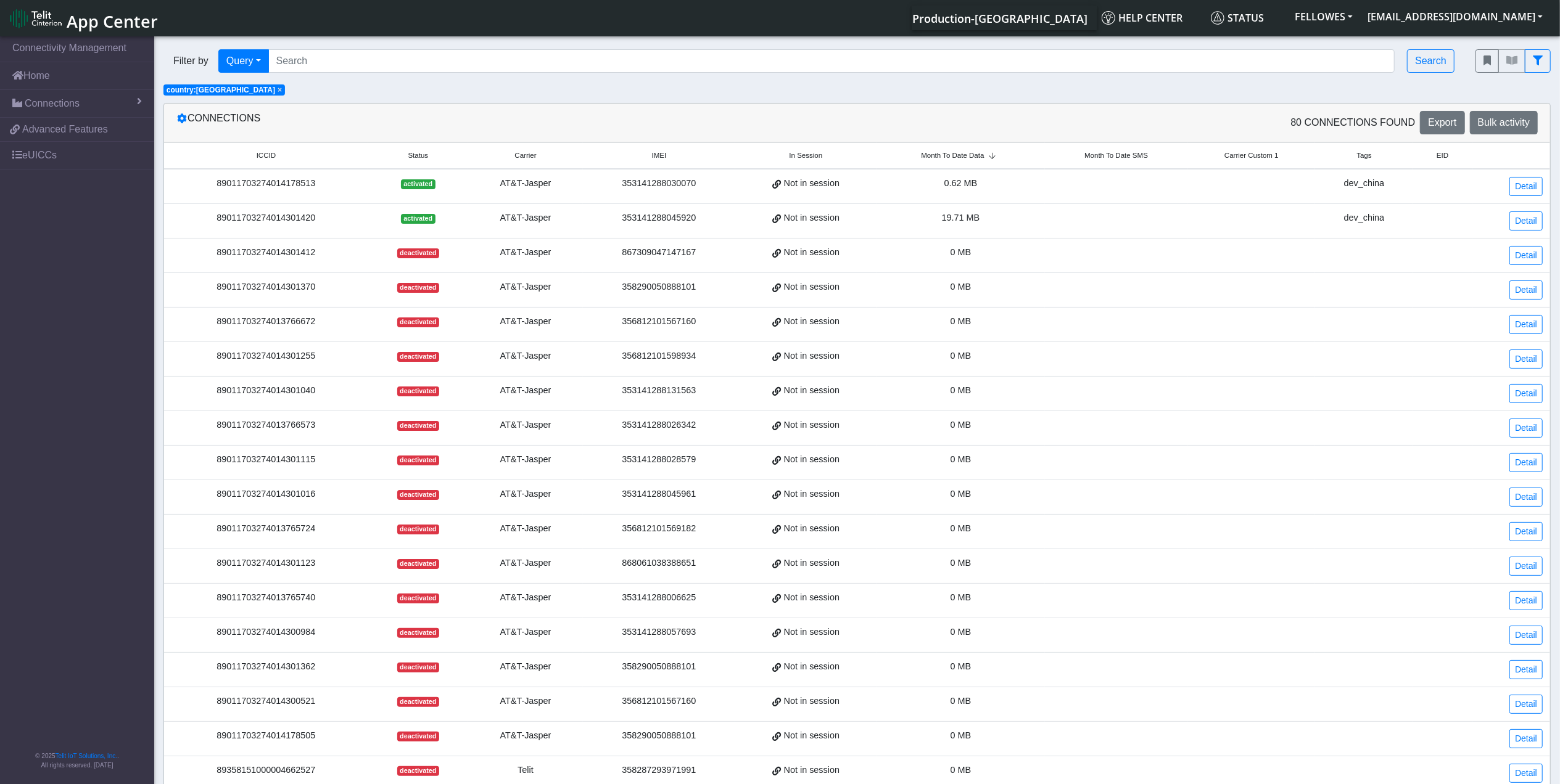
click at [960, 159] on span "Month To Date Data" at bounding box center [952, 156] width 63 height 11
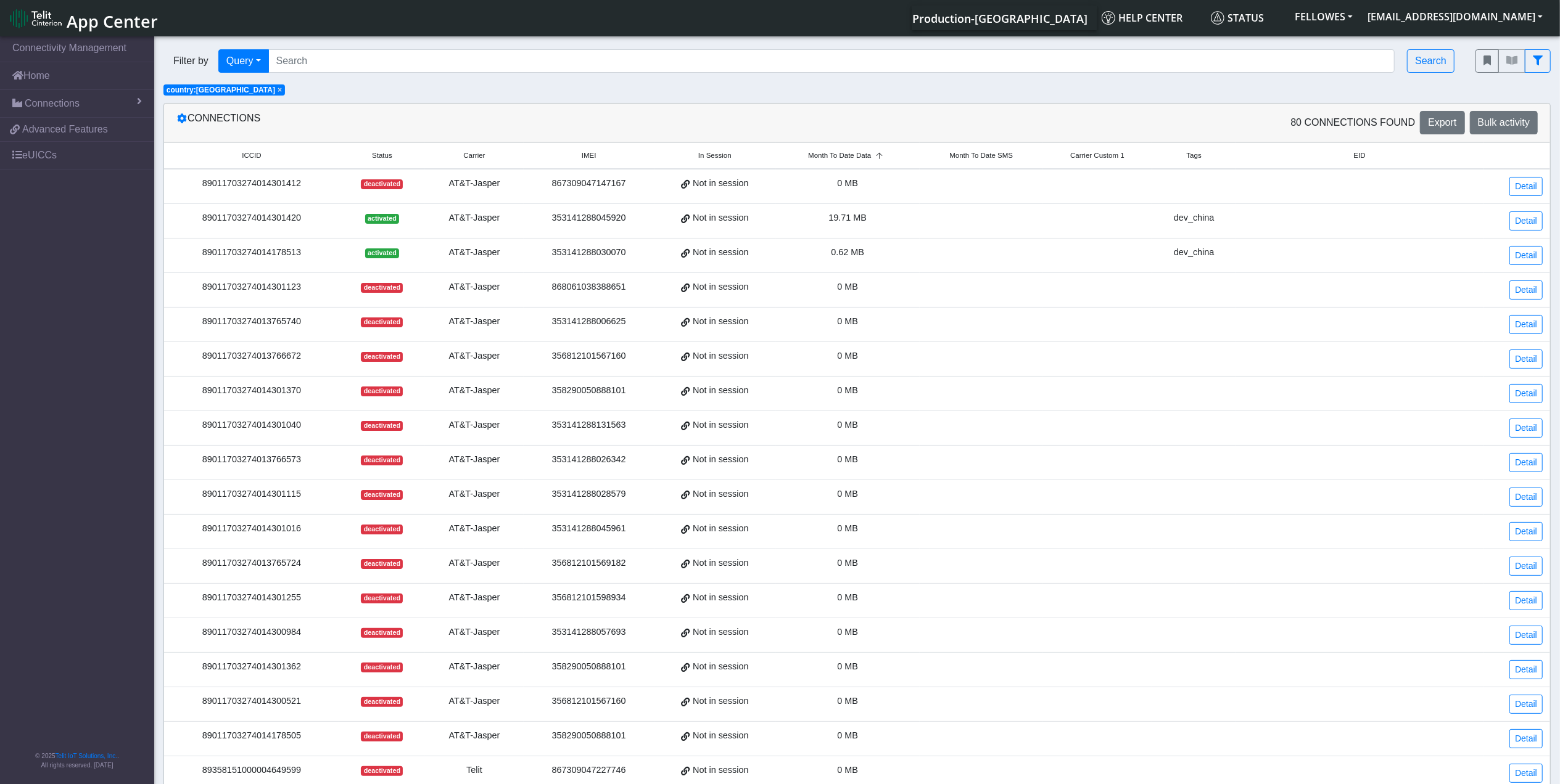
click at [858, 153] on span "Month To Date Data" at bounding box center [839, 156] width 63 height 11
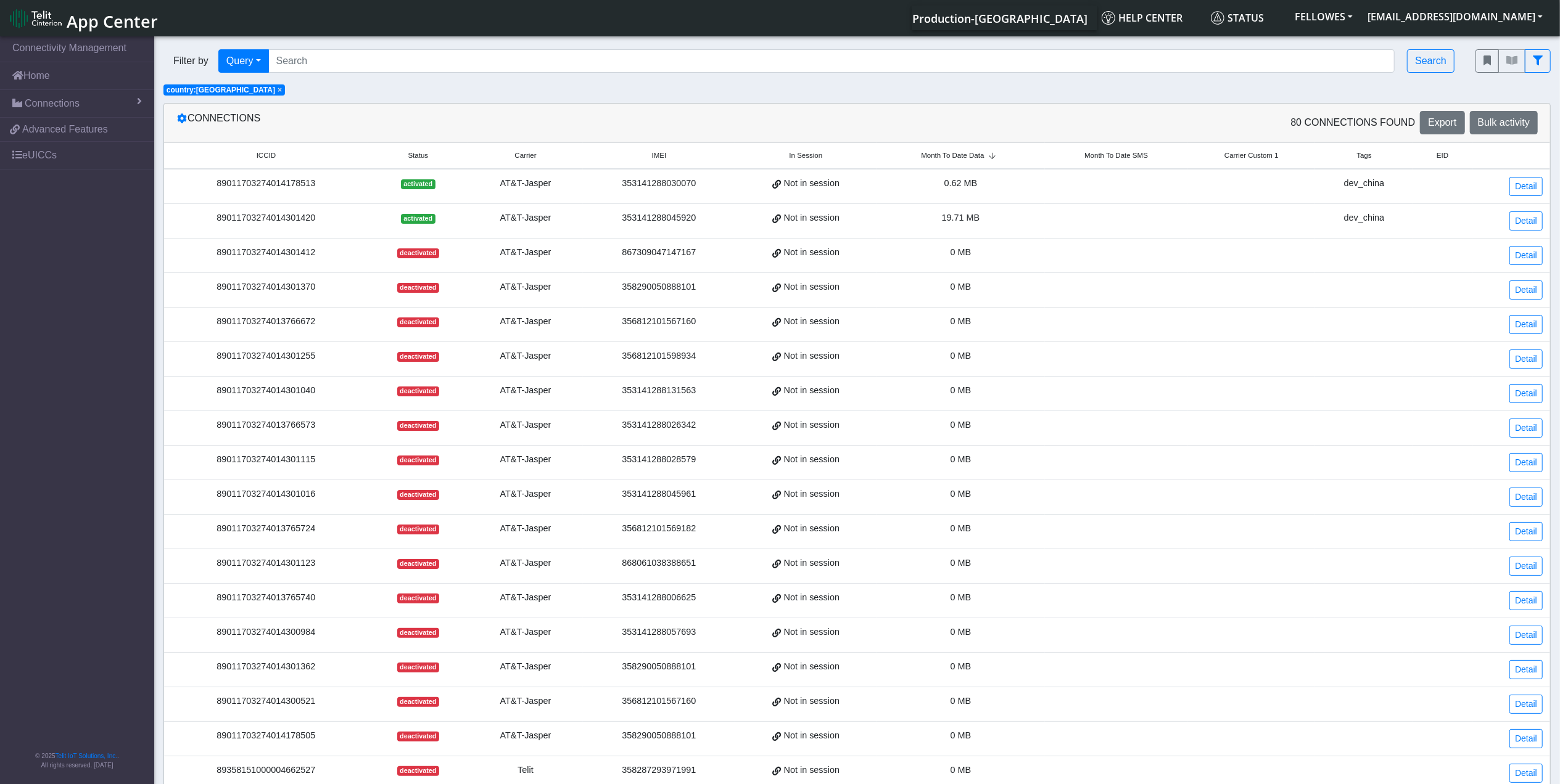
click at [938, 154] on span "Month To Date Data" at bounding box center [952, 156] width 63 height 11
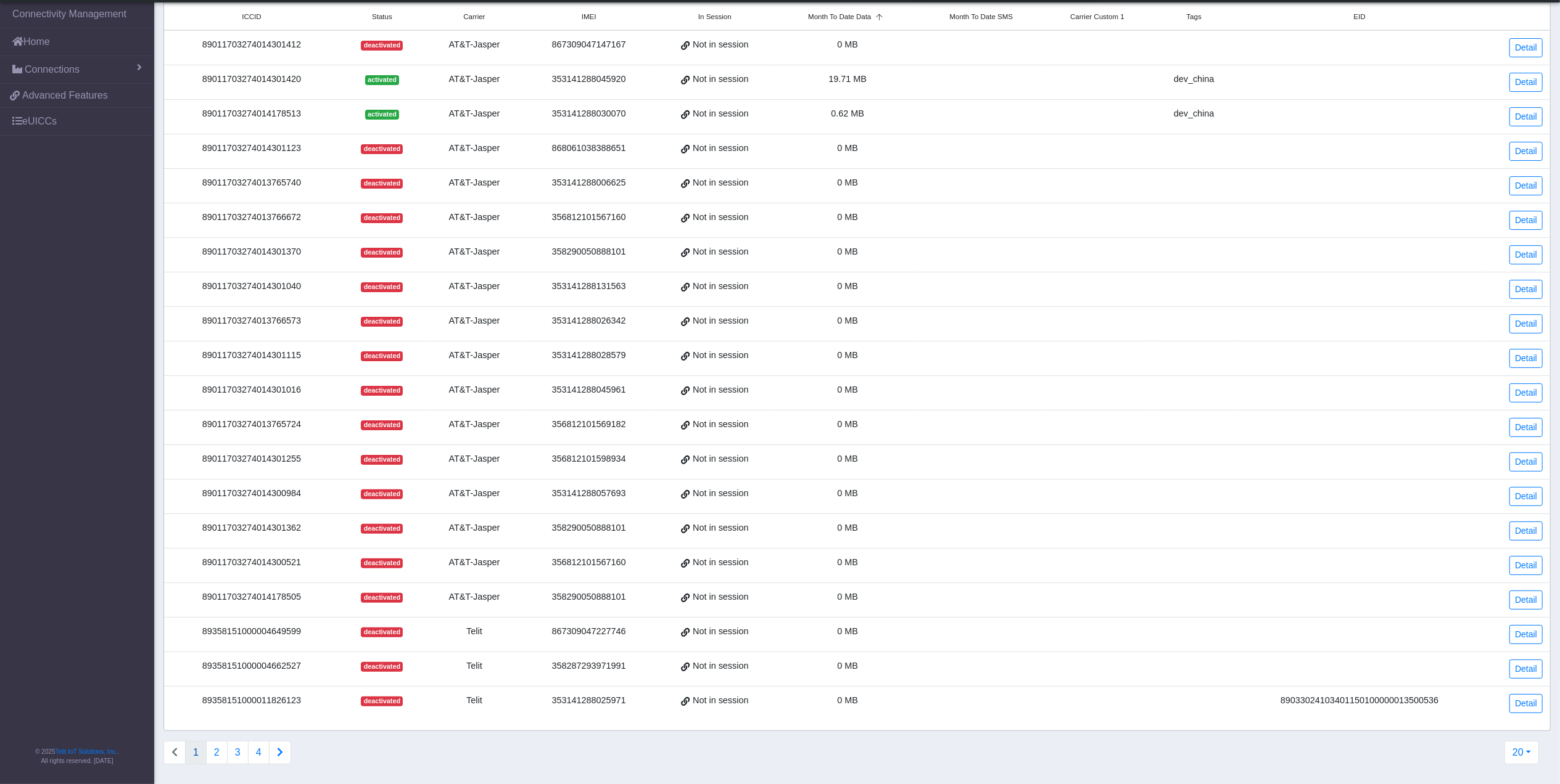
scroll to position [119, 0]
click at [225, 753] on button "2" at bounding box center [217, 753] width 21 height 23
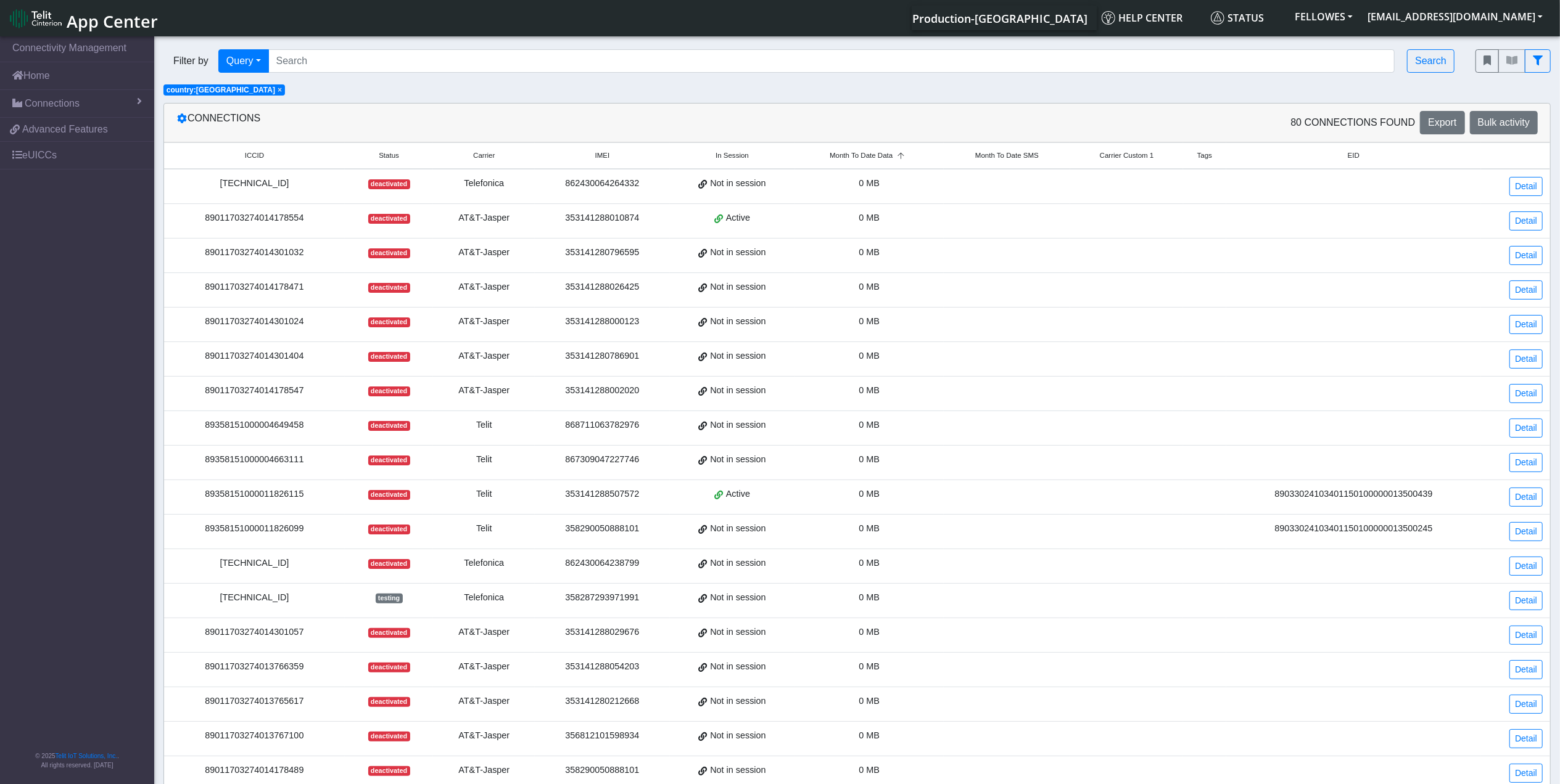
click at [245, 756] on td "89011703274013767100" at bounding box center [255, 738] width 181 height 34
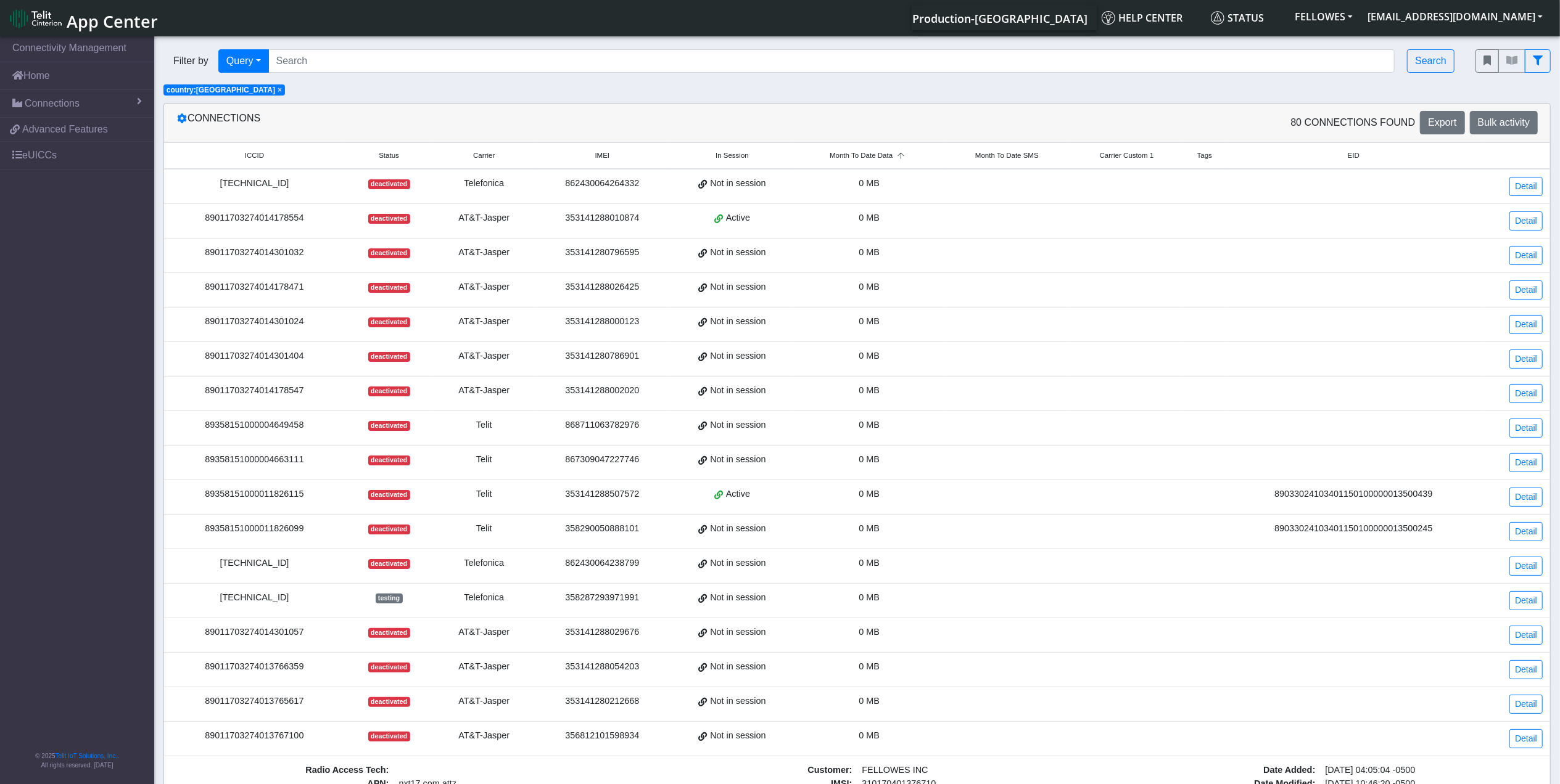
click at [277, 90] on span "×" at bounding box center [279, 89] width 4 height 9
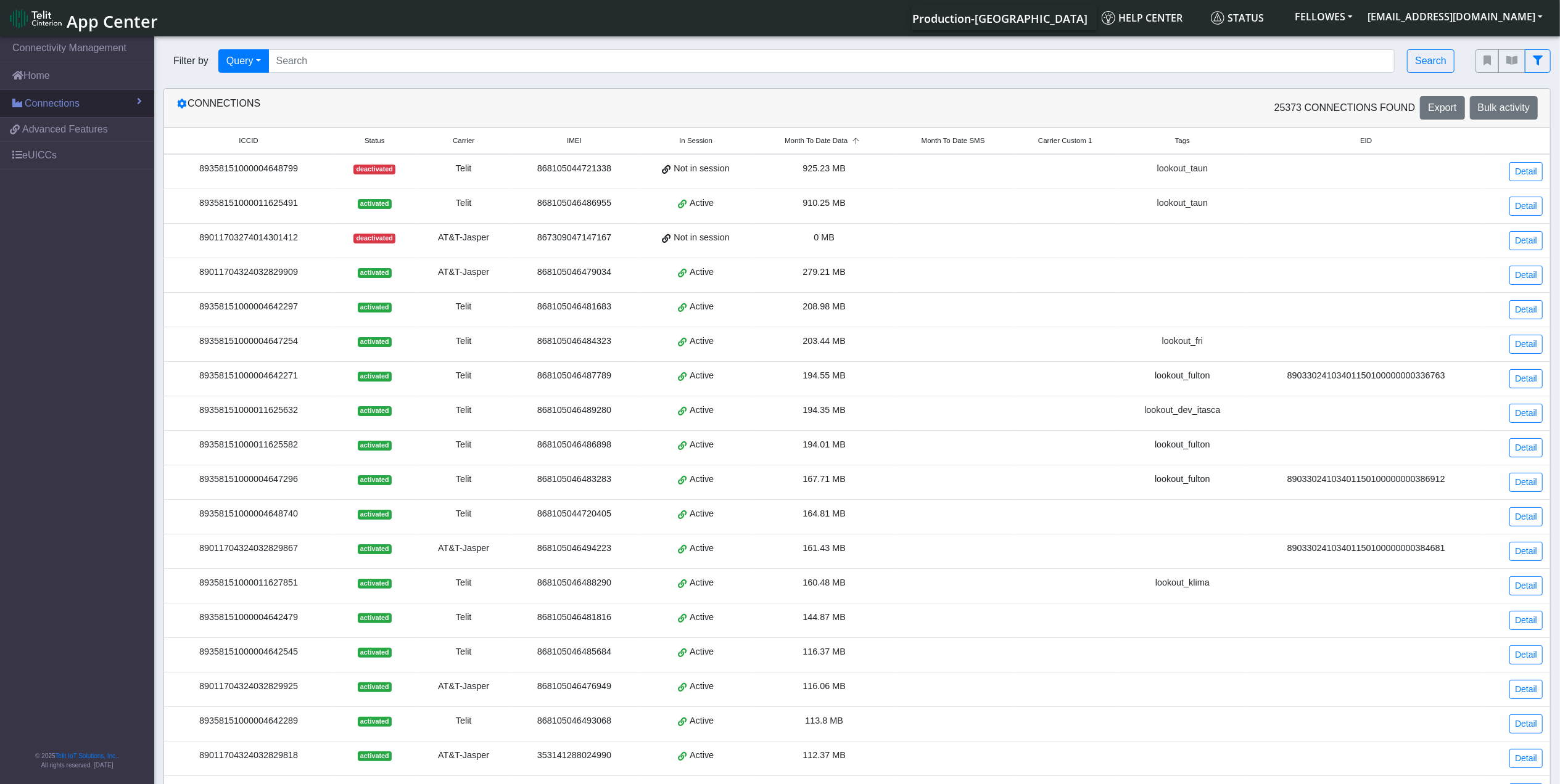
click at [85, 107] on link "Connections" at bounding box center [77, 104] width 154 height 27
click at [78, 78] on link "Home" at bounding box center [77, 76] width 154 height 27
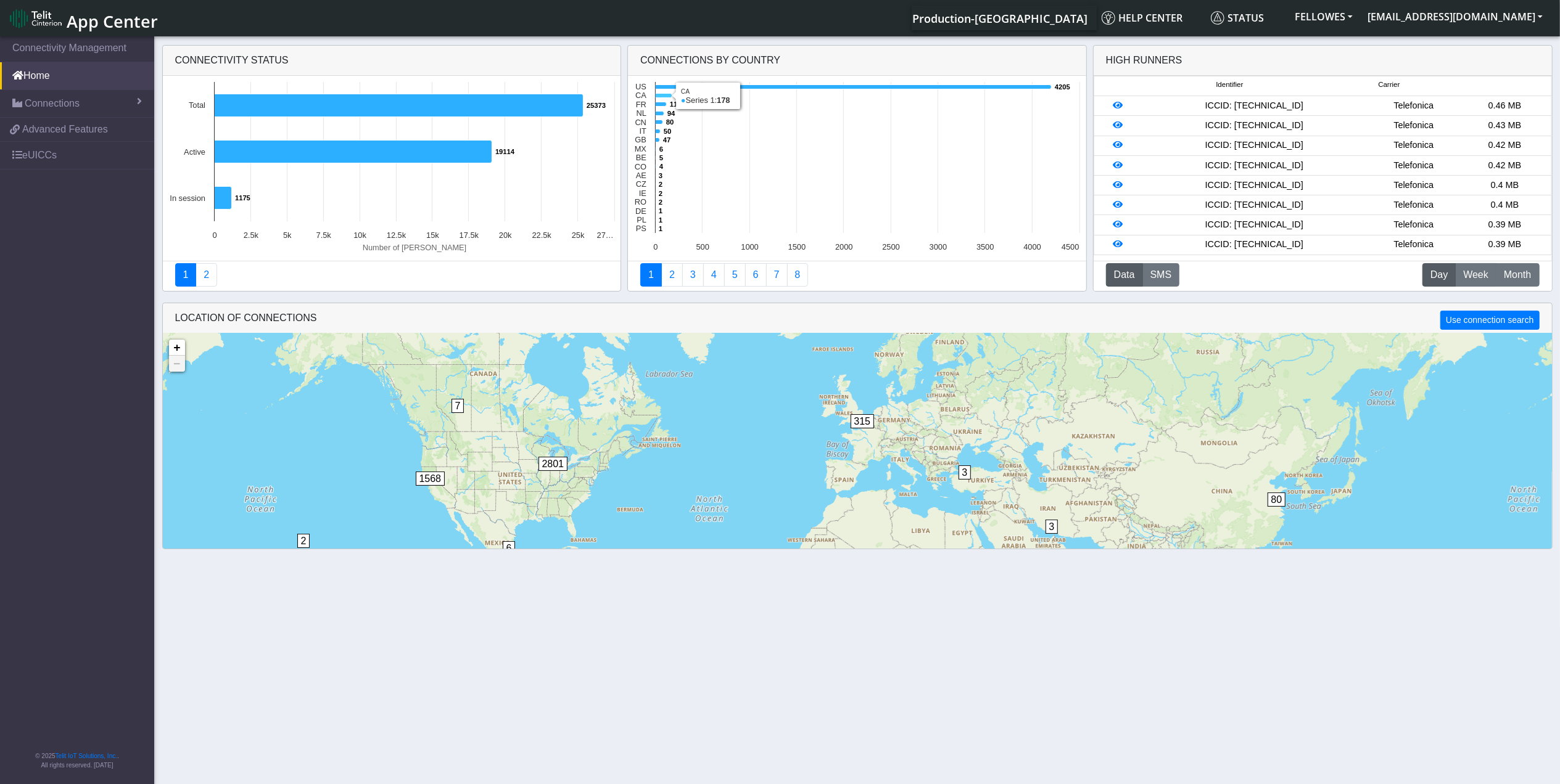
click at [662, 96] on icon at bounding box center [664, 95] width 17 height 4
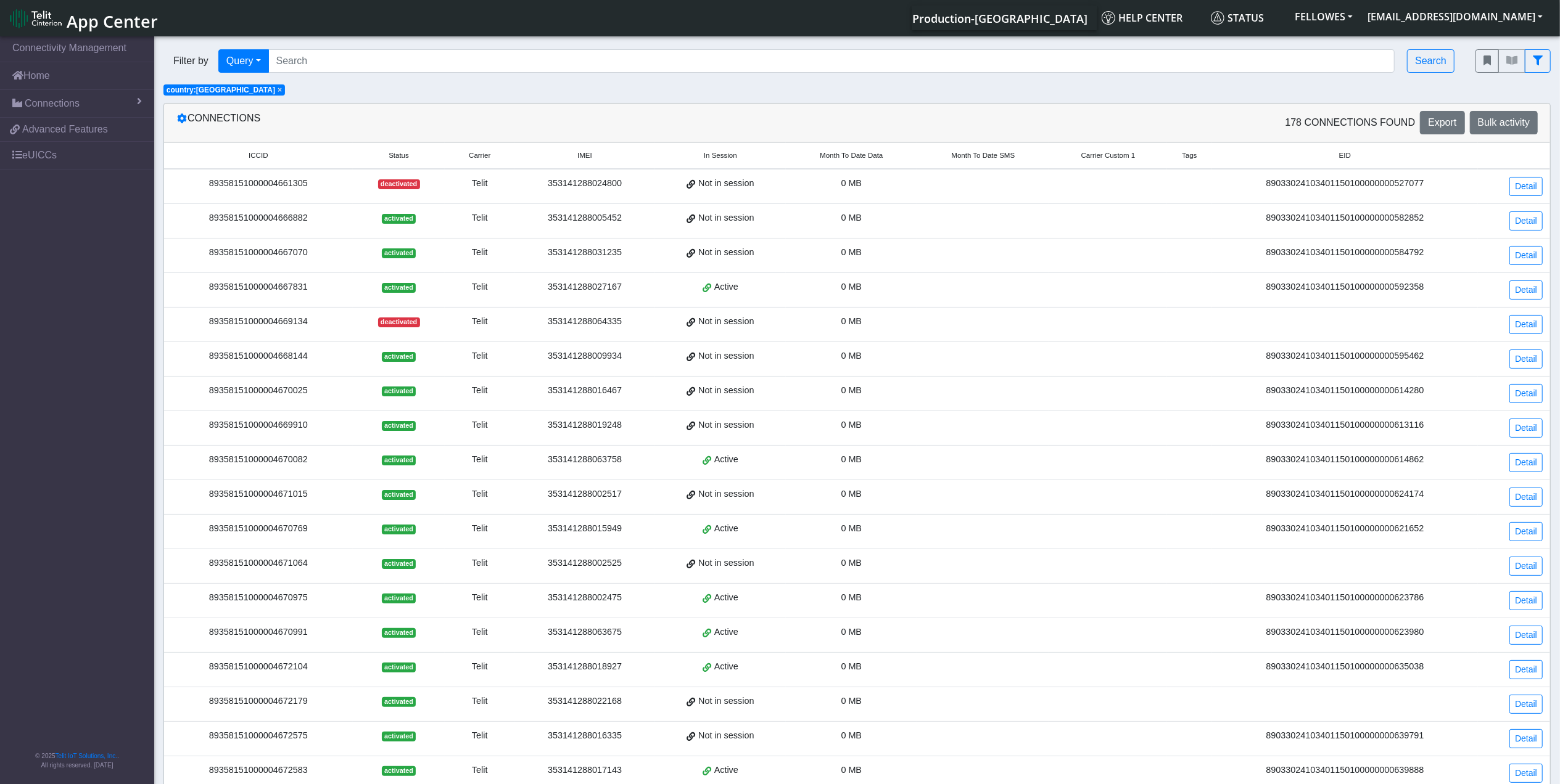
click at [864, 156] on span "Month To Date Data" at bounding box center [851, 156] width 63 height 11
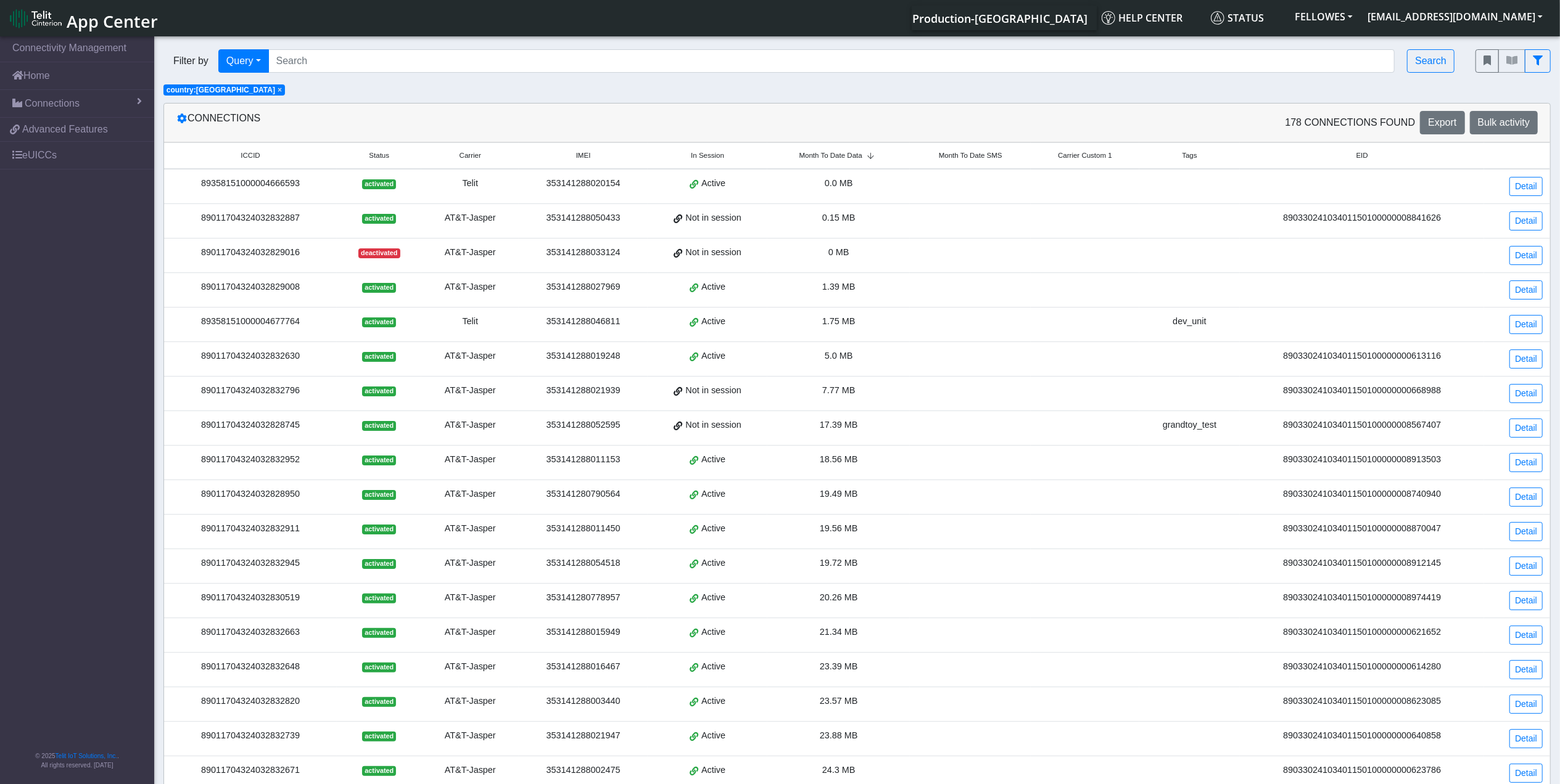
click at [832, 158] on span "Month To Date Data" at bounding box center [830, 156] width 63 height 11
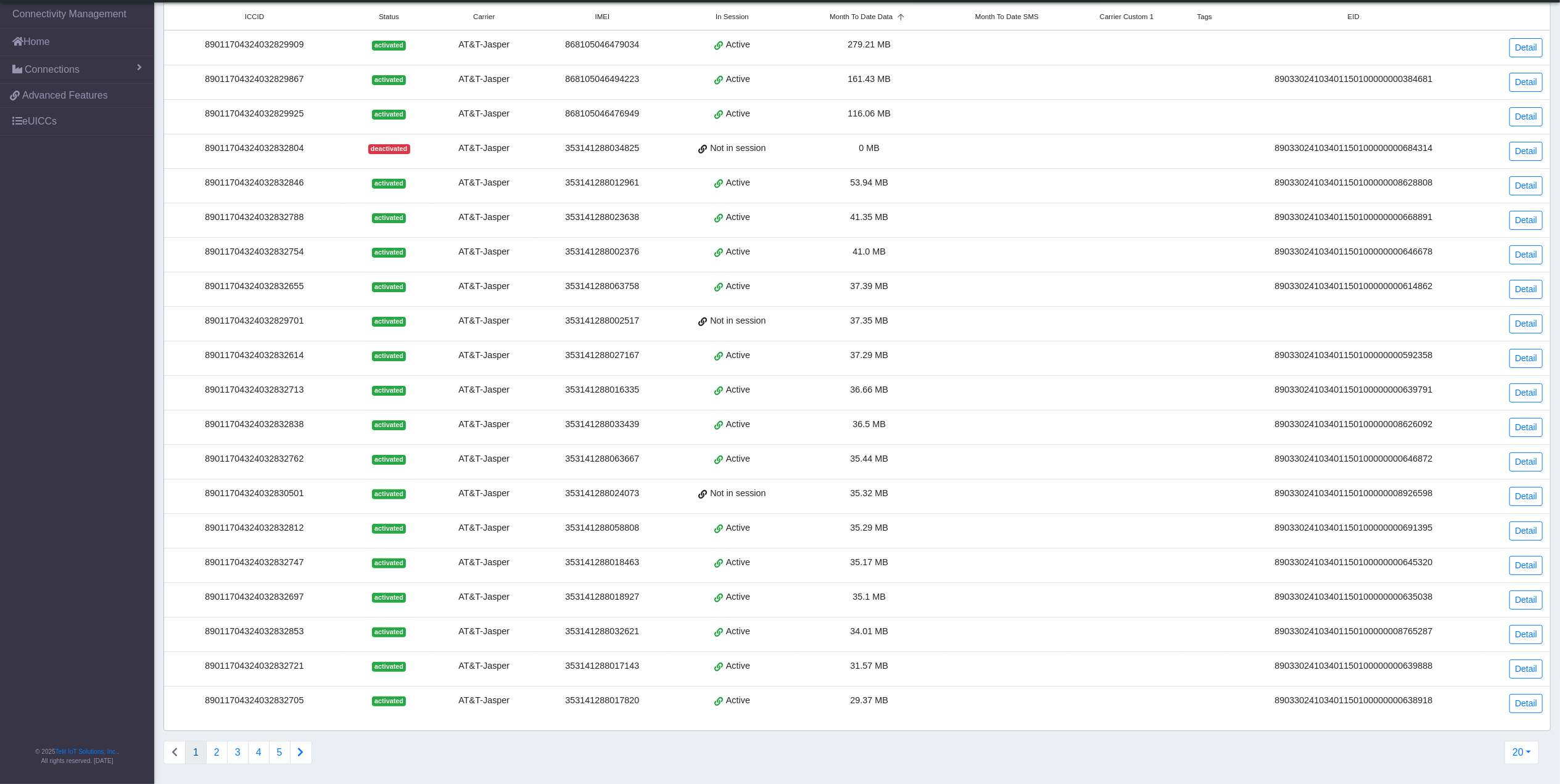
scroll to position [119, 0]
click at [213, 750] on button "2" at bounding box center [217, 753] width 21 height 23
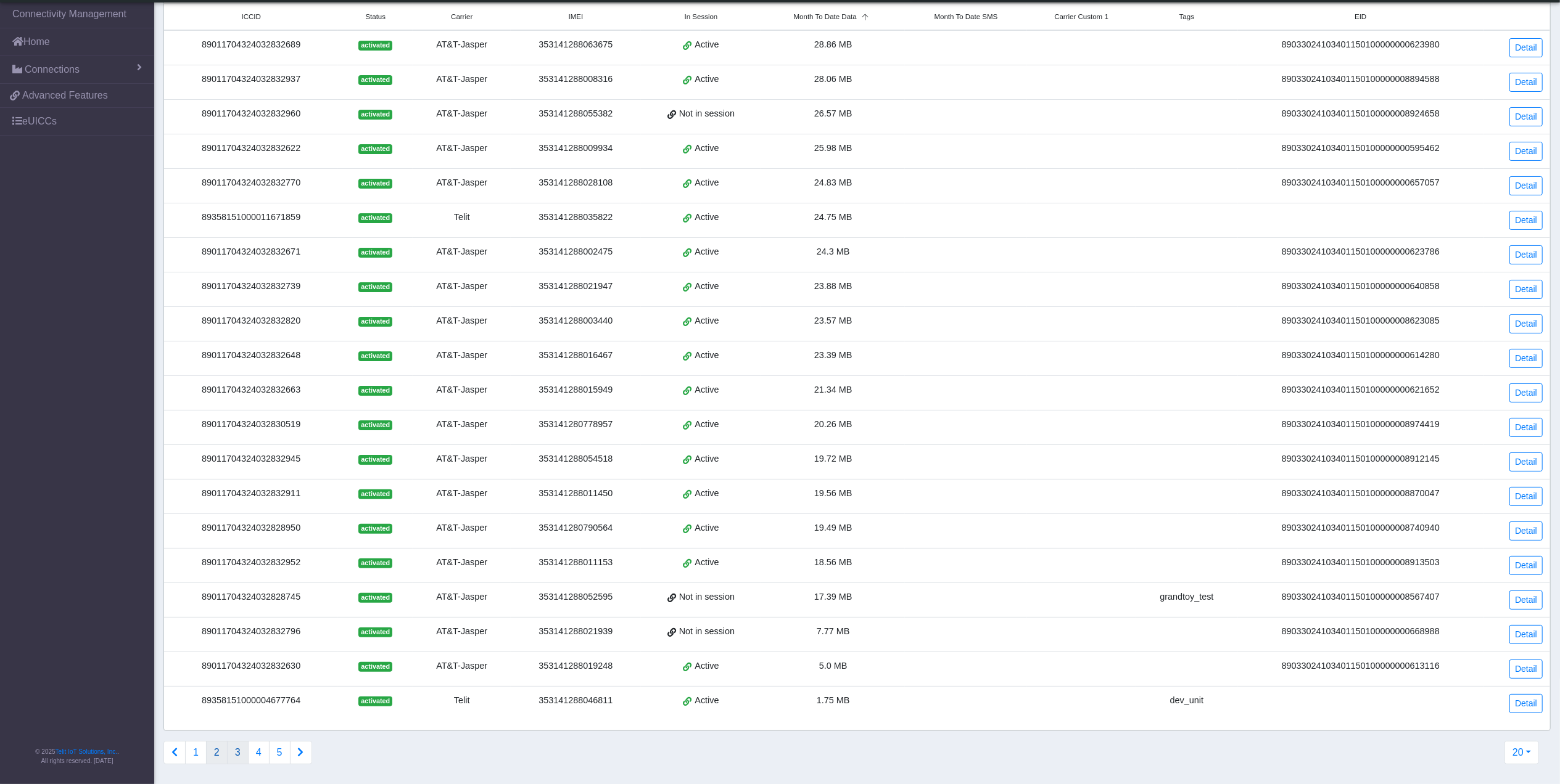
click at [240, 753] on button "3" at bounding box center [237, 753] width 21 height 23
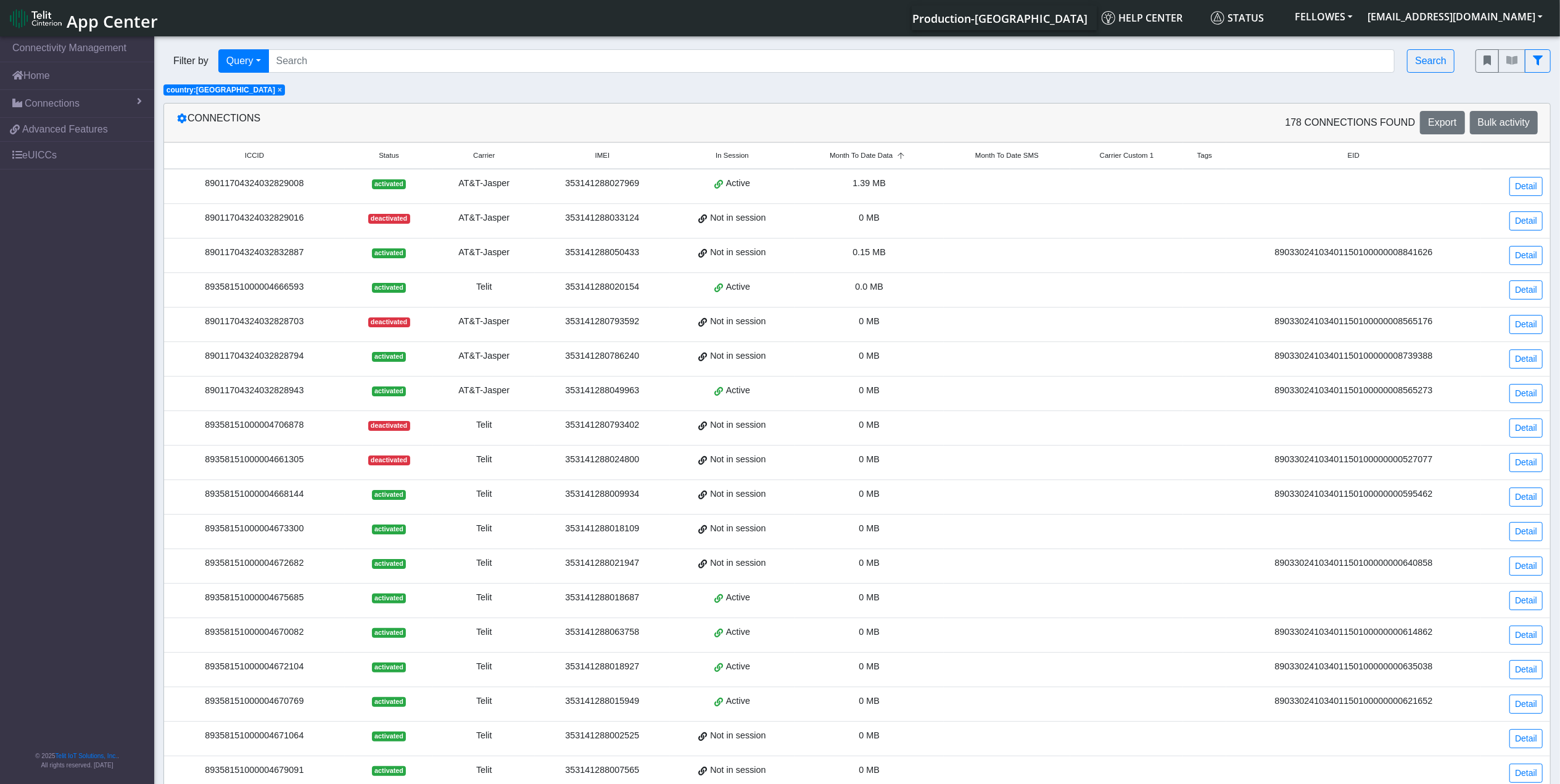
click at [221, 292] on div "89358151000004666593" at bounding box center [254, 287] width 165 height 14
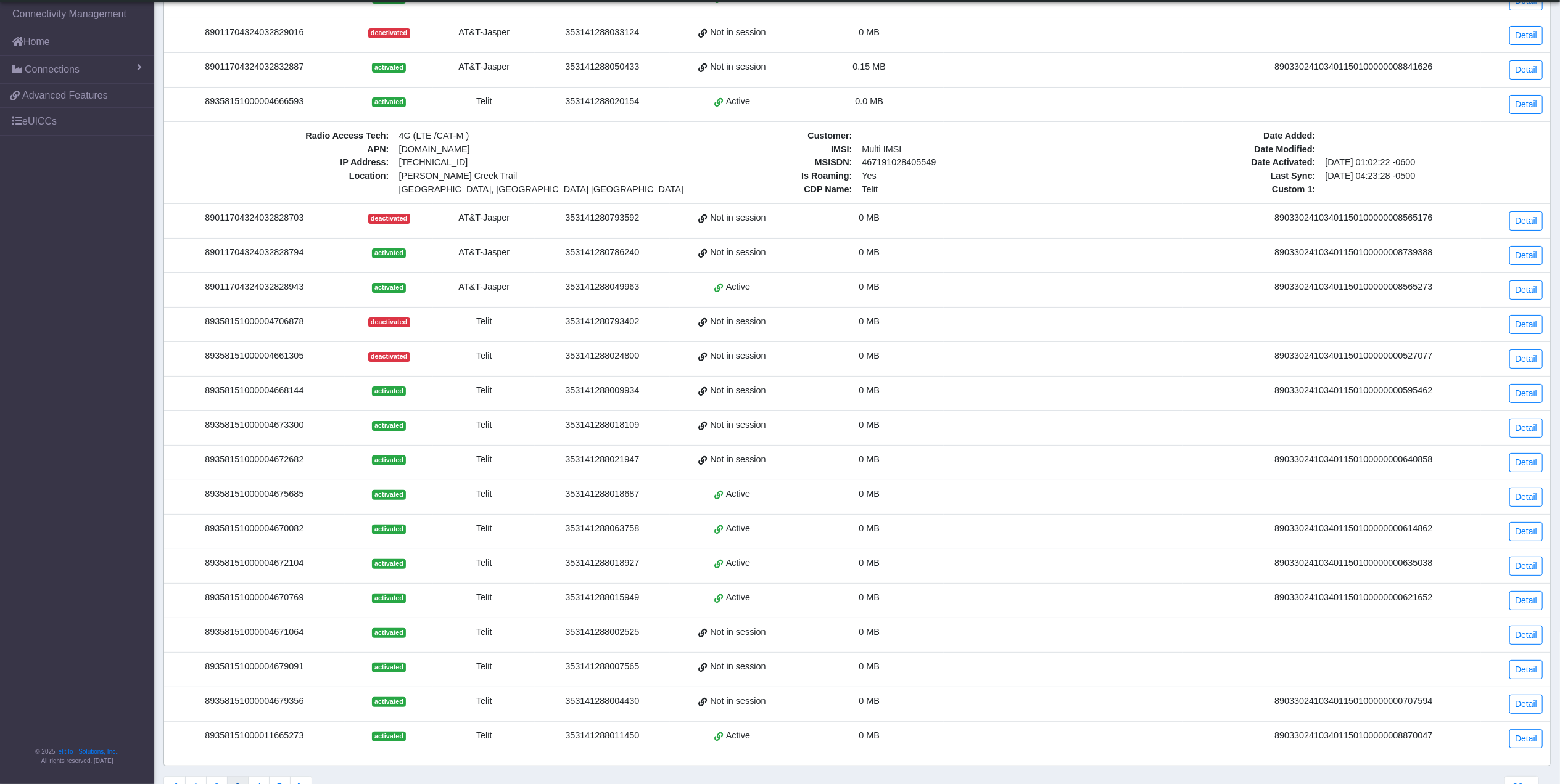
scroll to position [164, 0]
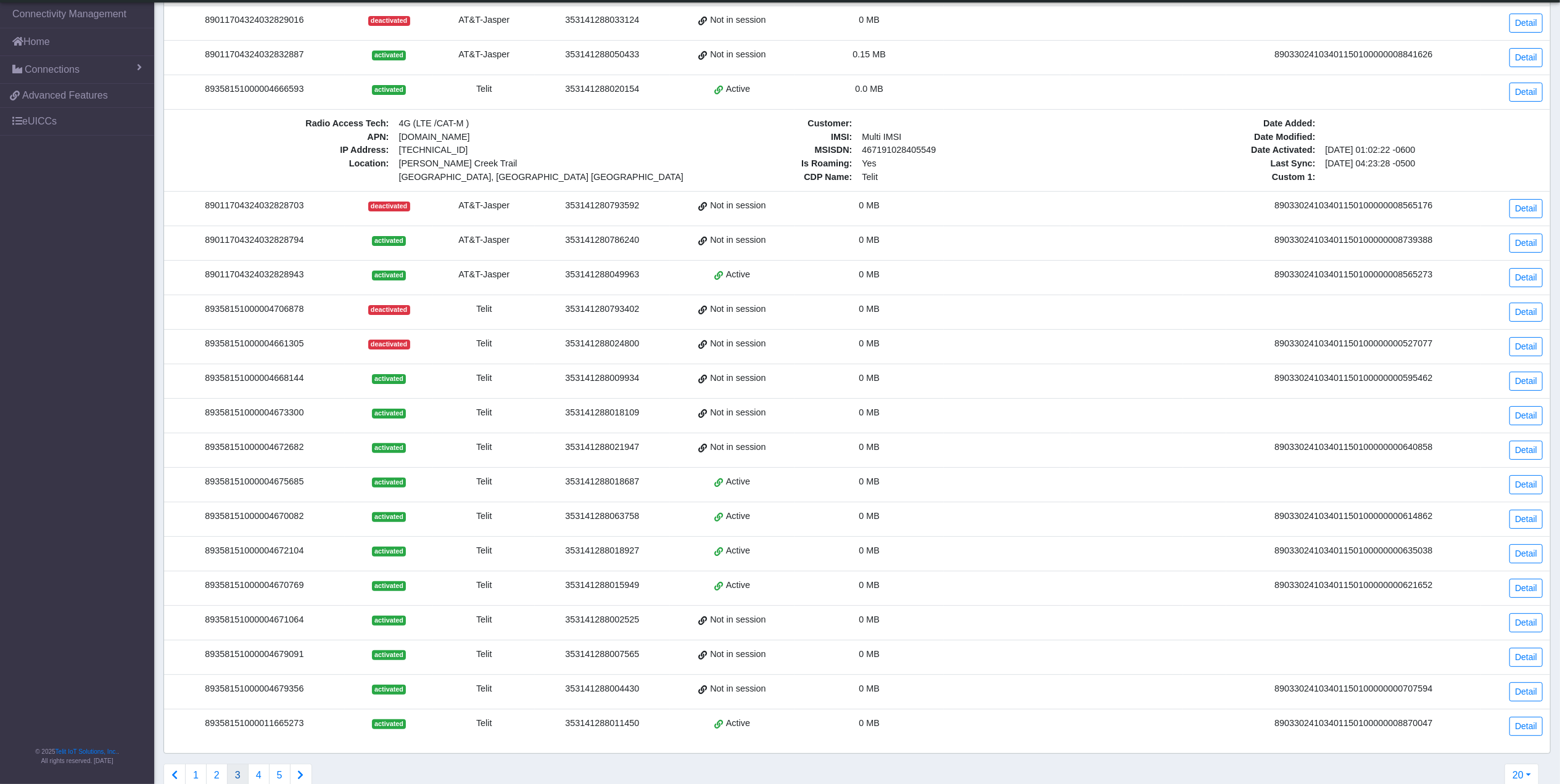
click at [272, 392] on td "89358151000004668144" at bounding box center [255, 381] width 181 height 34
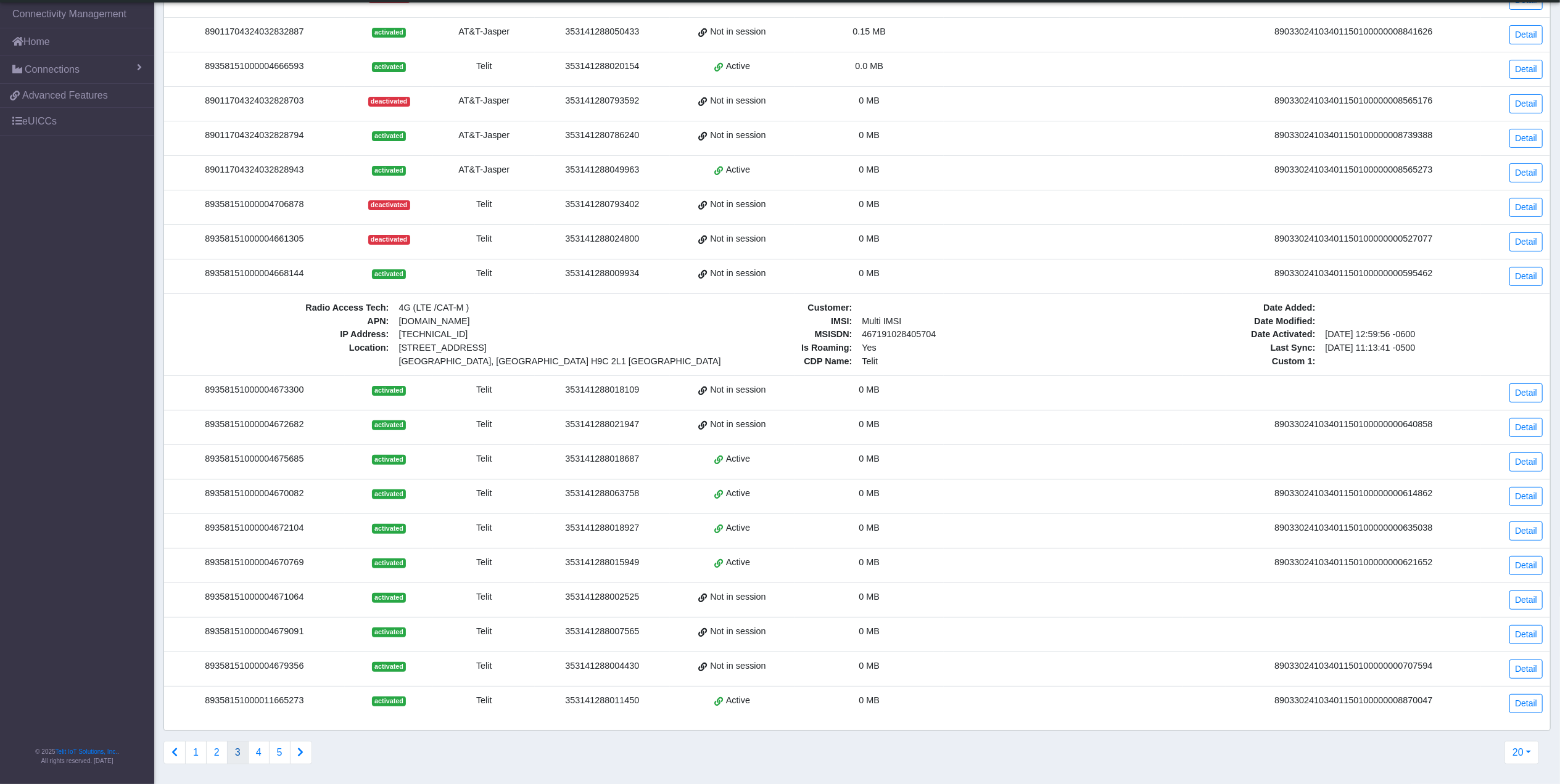
scroll to position [213, 0]
click at [202, 752] on button "1" at bounding box center [196, 753] width 21 height 23
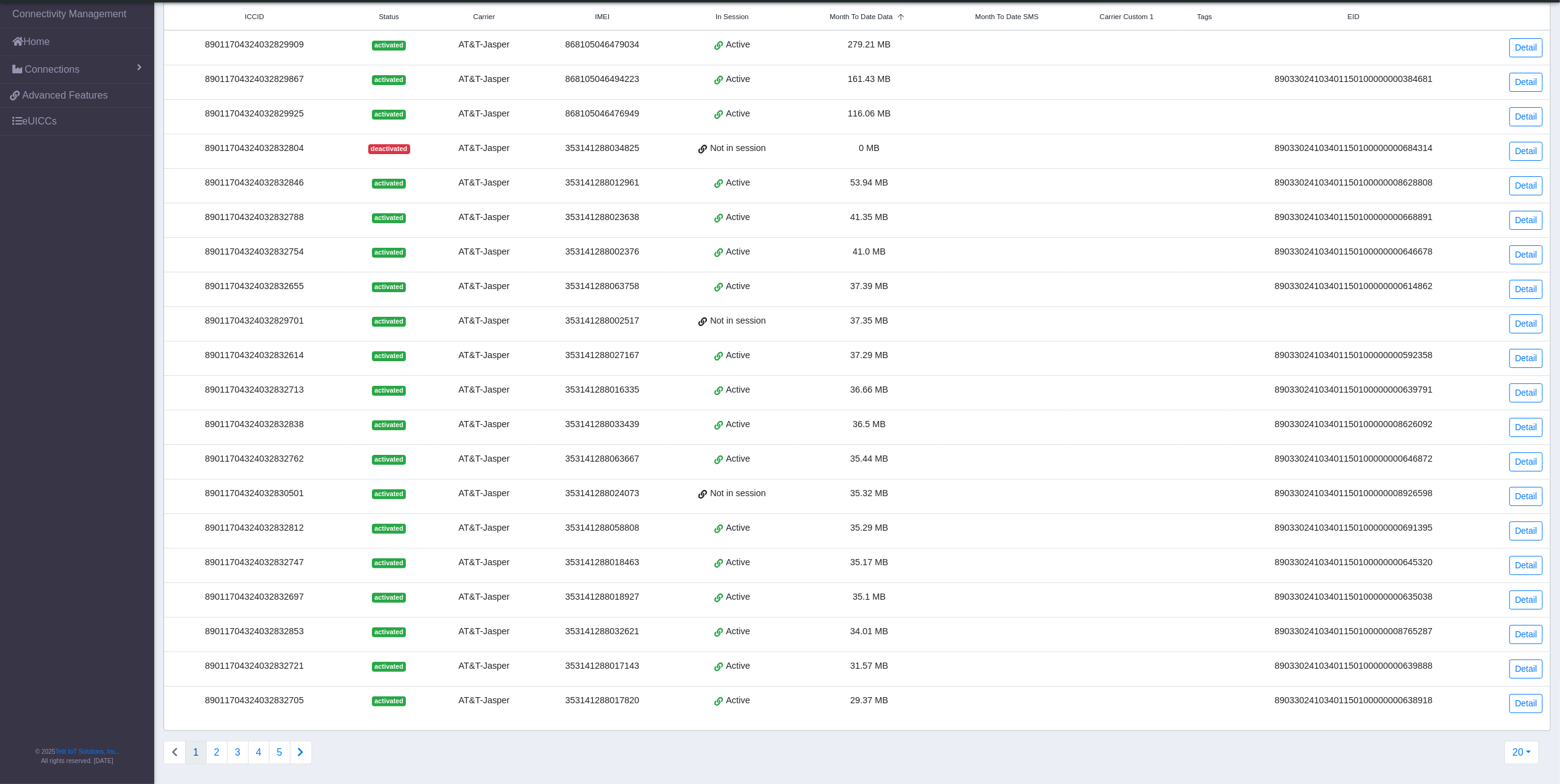
scroll to position [119, 0]
click at [217, 757] on button "2" at bounding box center [217, 753] width 21 height 23
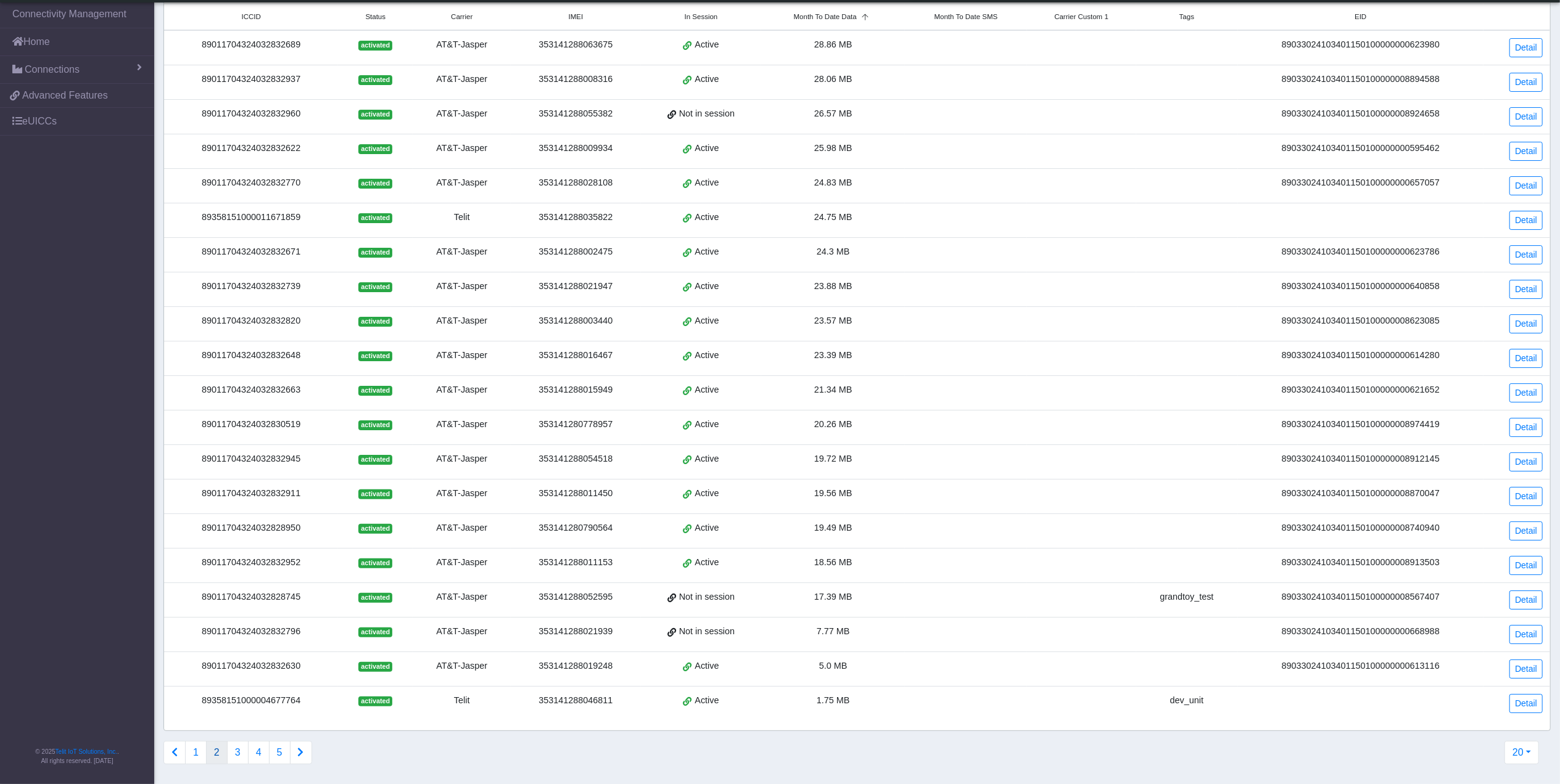
click at [260, 708] on td "89358151000004677764" at bounding box center [251, 703] width 174 height 34
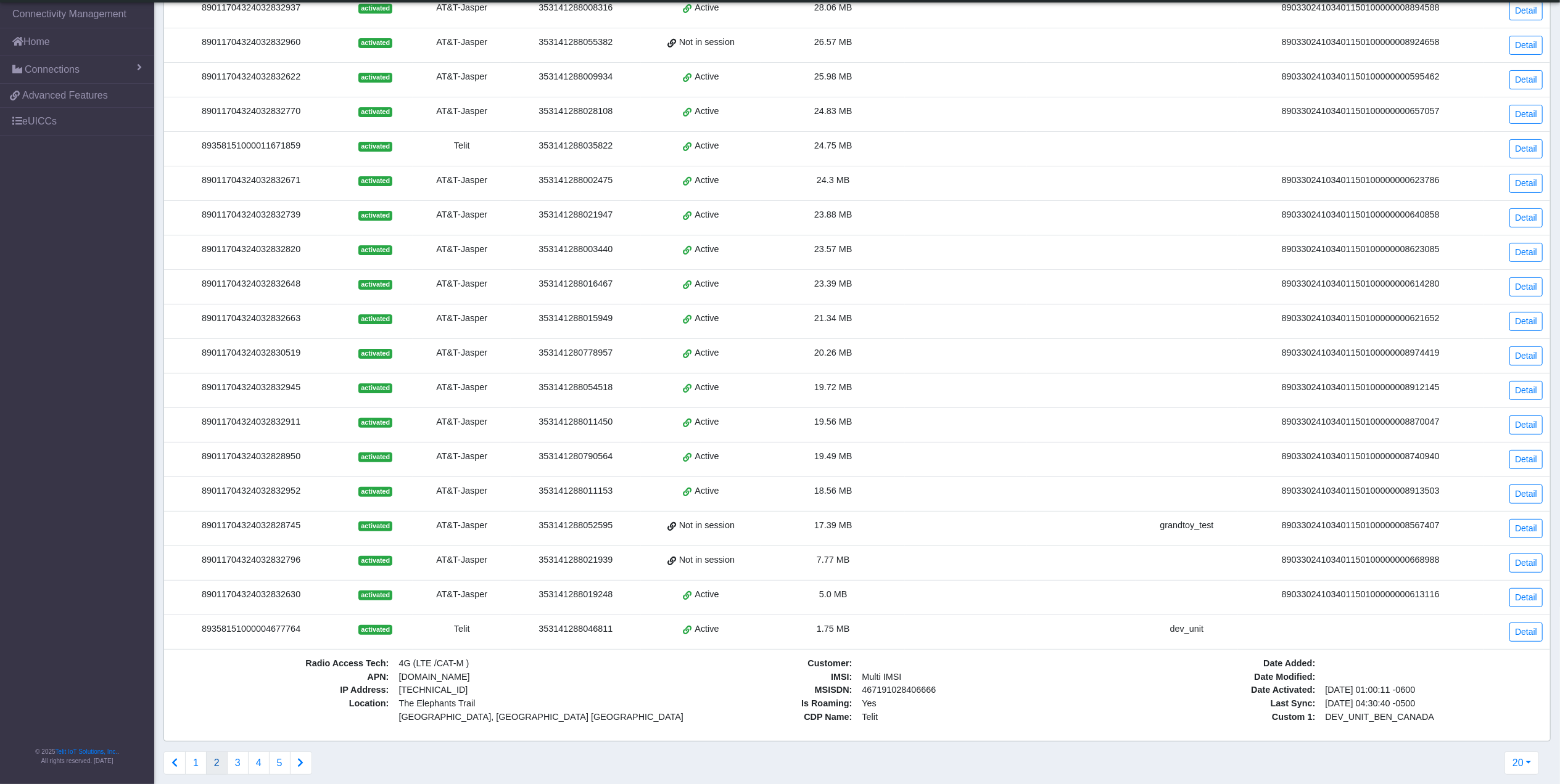
scroll to position [213, 0]
